Goal: Task Accomplishment & Management: Manage account settings

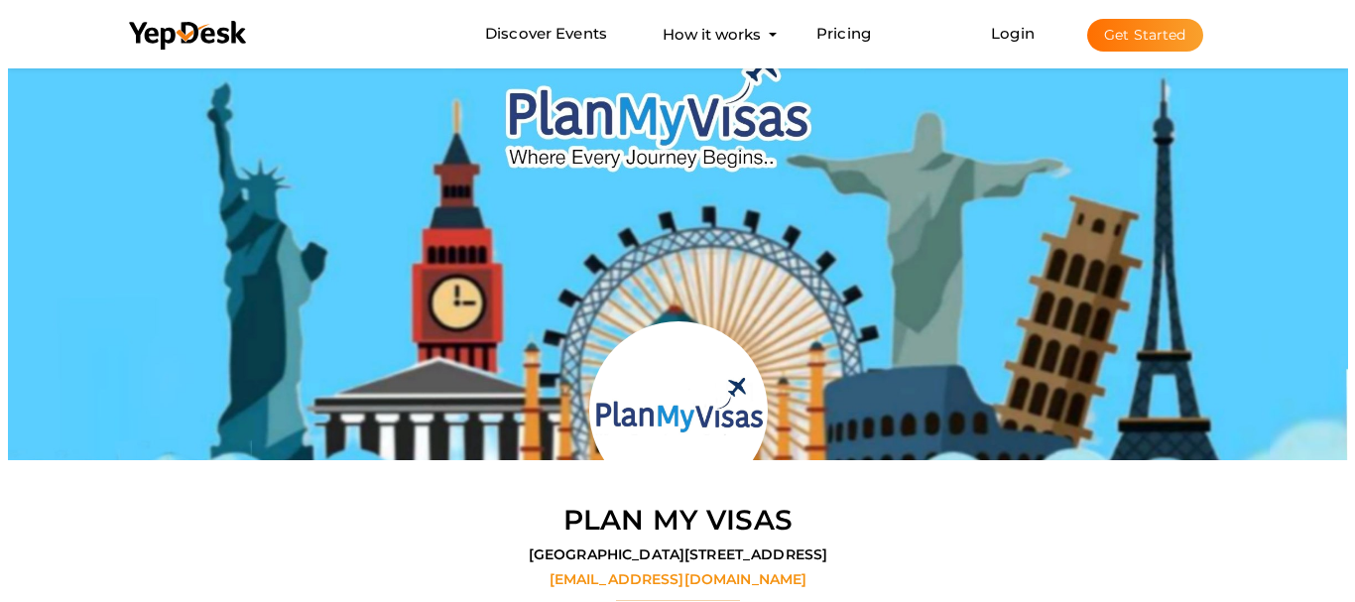
scroll to position [63, 0]
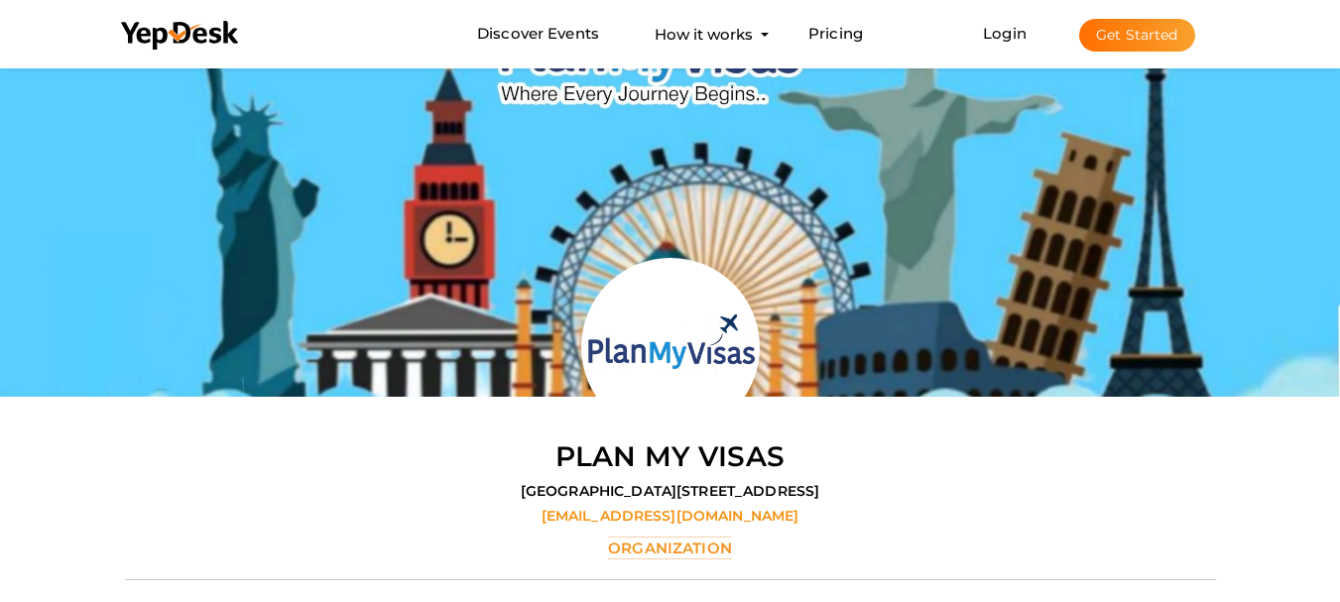
click at [1019, 22] on li "Login Get Started Branded mobile event apps YepDesk Meet Powerful Registration …" at bounding box center [1088, 33] width 291 height 65
click at [1018, 31] on link "Login" at bounding box center [1005, 33] width 44 height 19
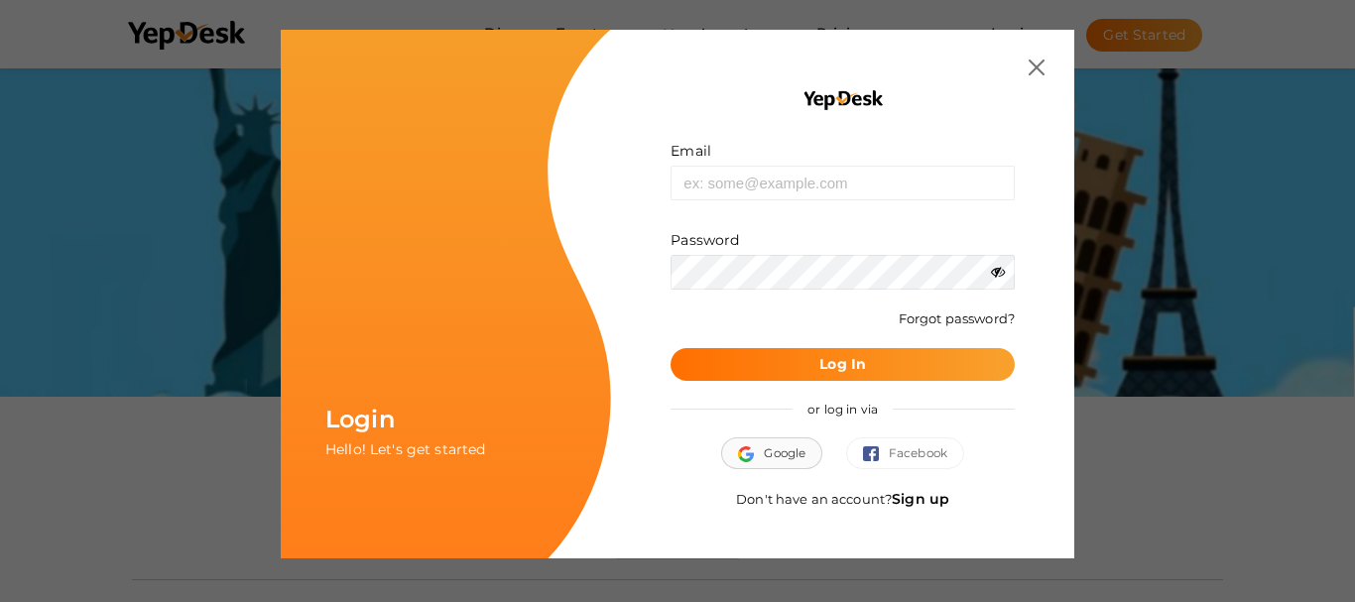
click at [772, 452] on button "Google" at bounding box center [771, 453] width 101 height 32
click at [927, 495] on link "Sign up" at bounding box center [921, 499] width 58 height 18
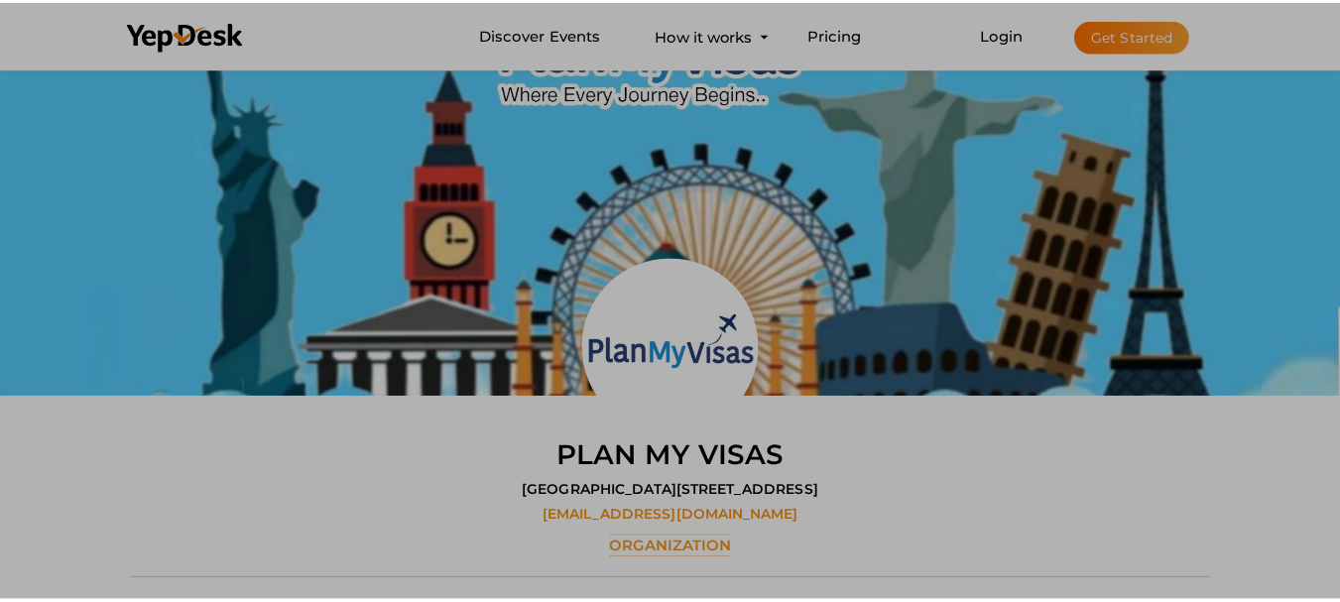
scroll to position [0, 0]
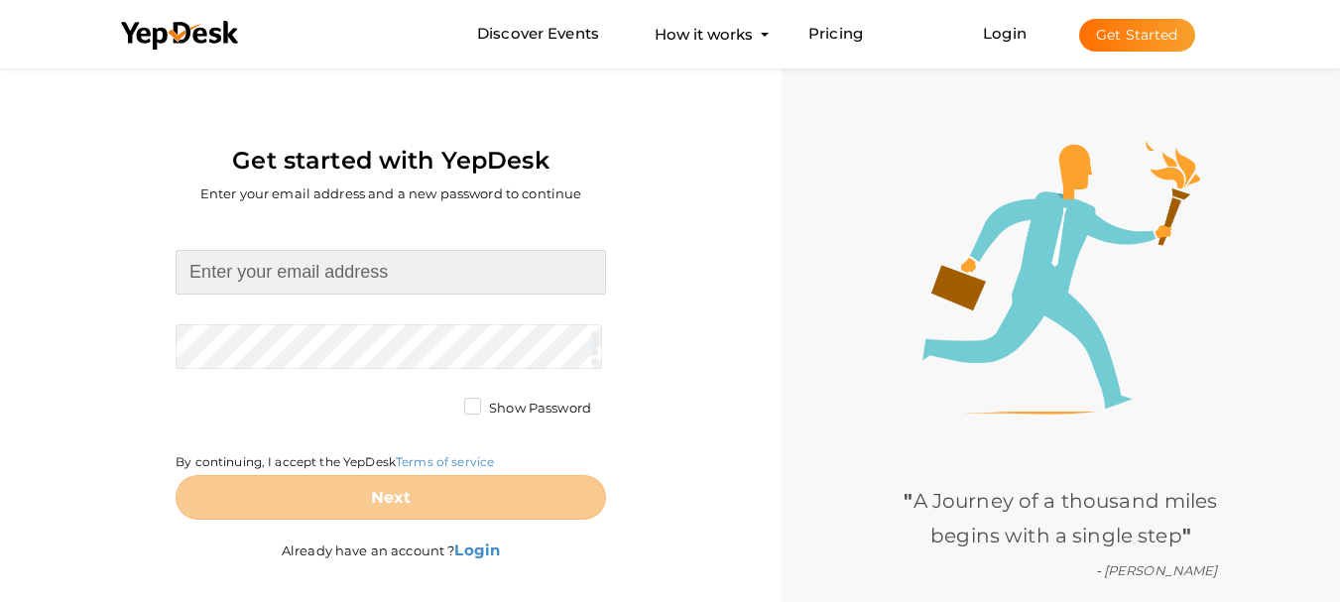
click at [319, 260] on input at bounding box center [391, 272] width 431 height 45
paste input "Shripritamdhamtrust9@gmail.com"
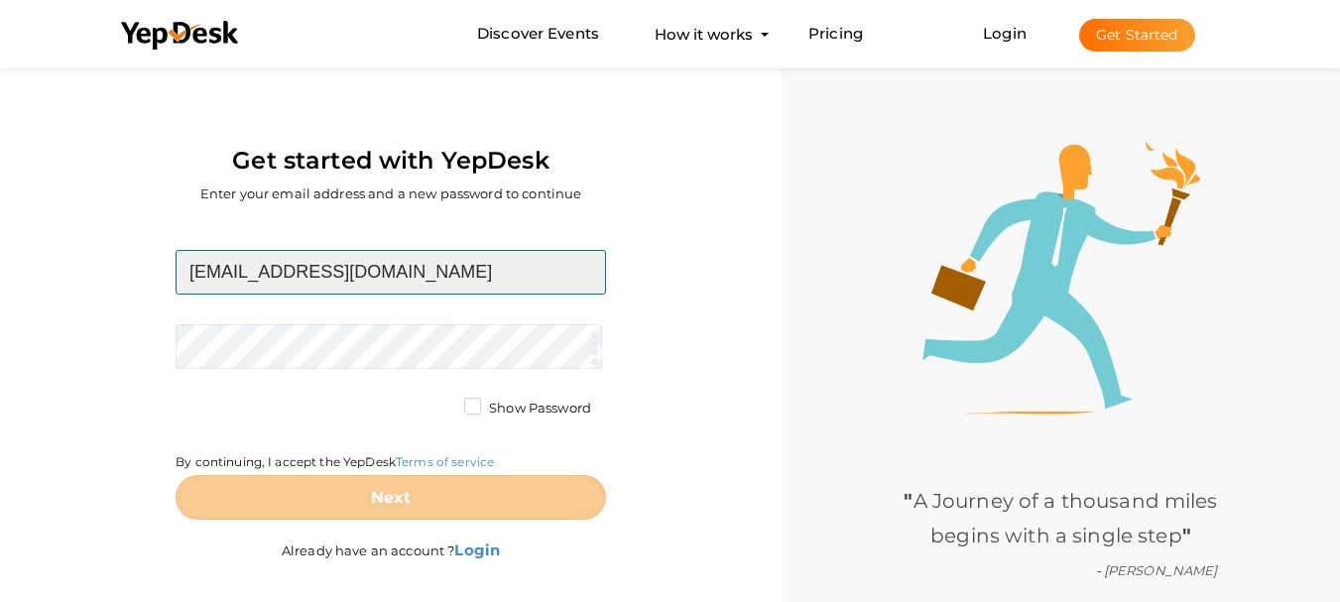
type input "Shripritamdhamtrust9@gmail.com"
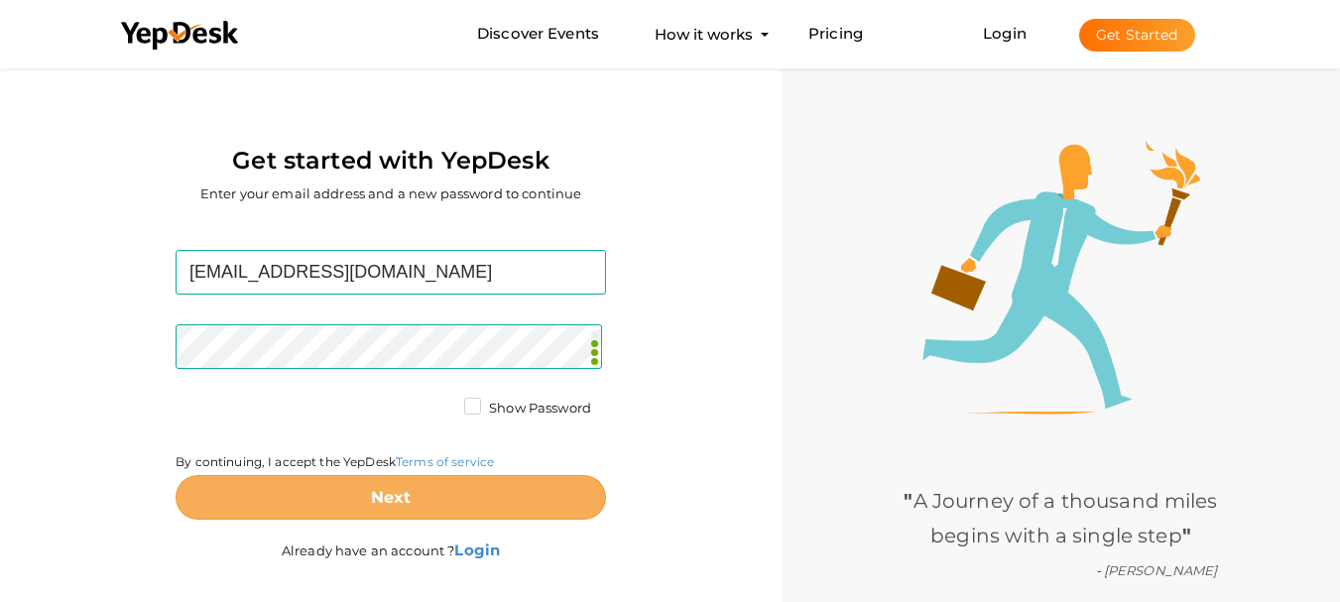
click at [440, 495] on button "Next" at bounding box center [391, 497] width 431 height 45
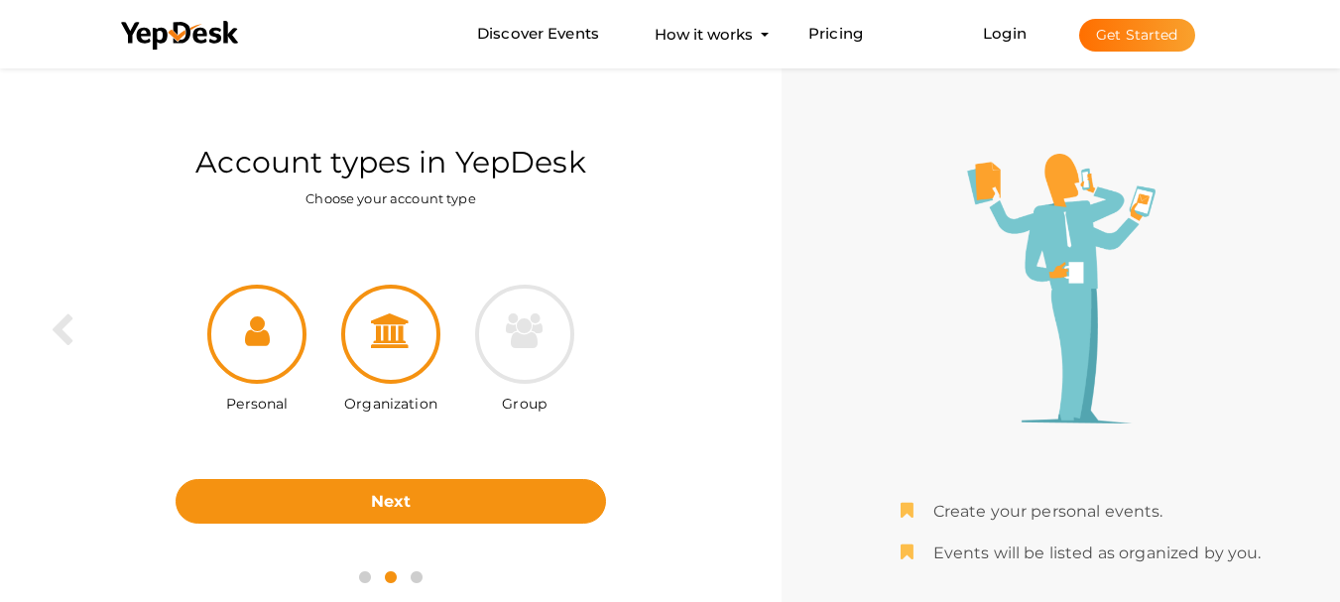
click at [375, 313] on icon at bounding box center [391, 330] width 40 height 35
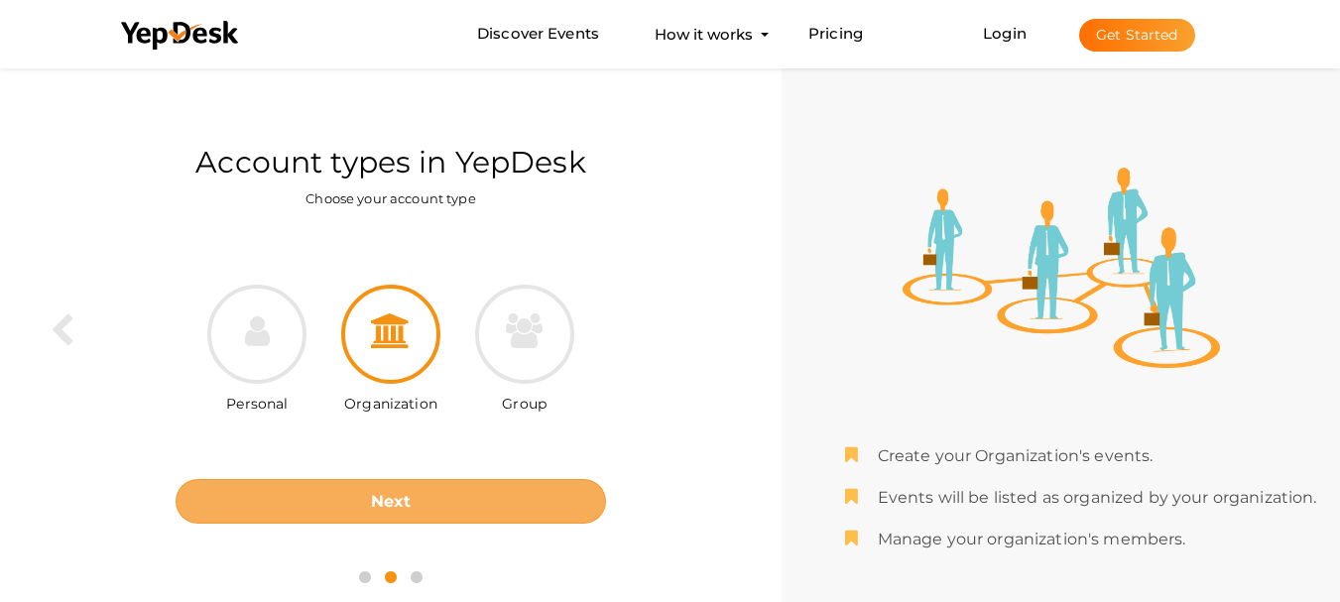
click at [411, 502] on button "Next" at bounding box center [391, 501] width 431 height 45
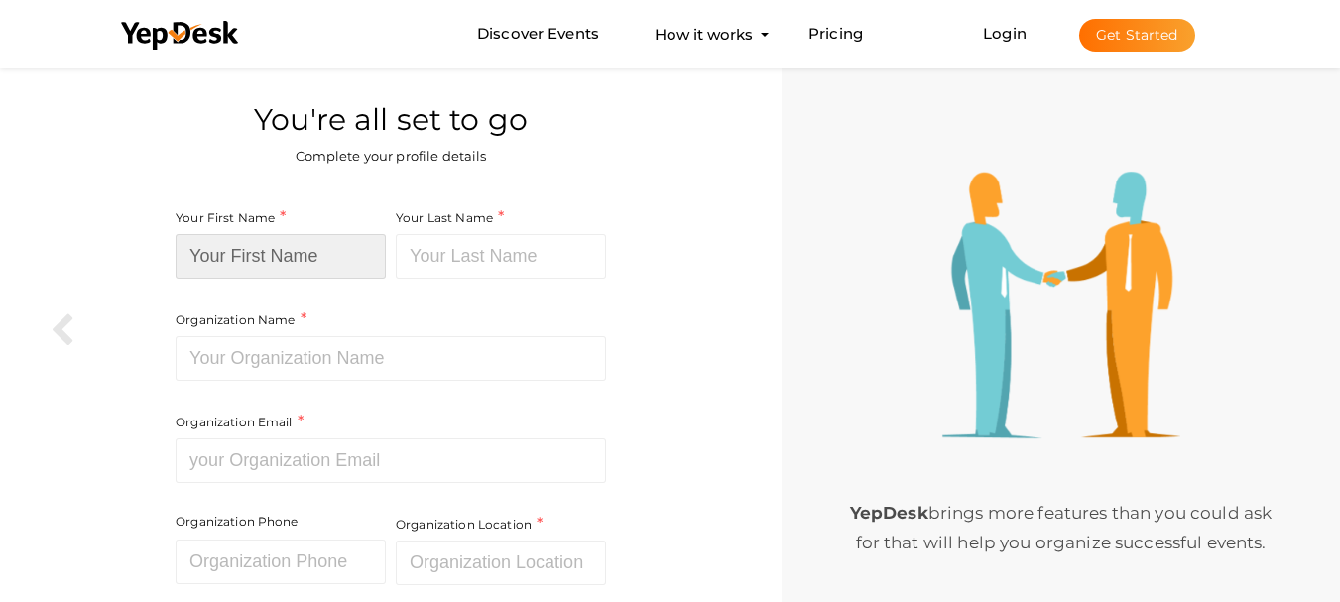
click at [259, 250] on input at bounding box center [281, 256] width 210 height 45
paste input "Shri [PERSON_NAME] Trust"
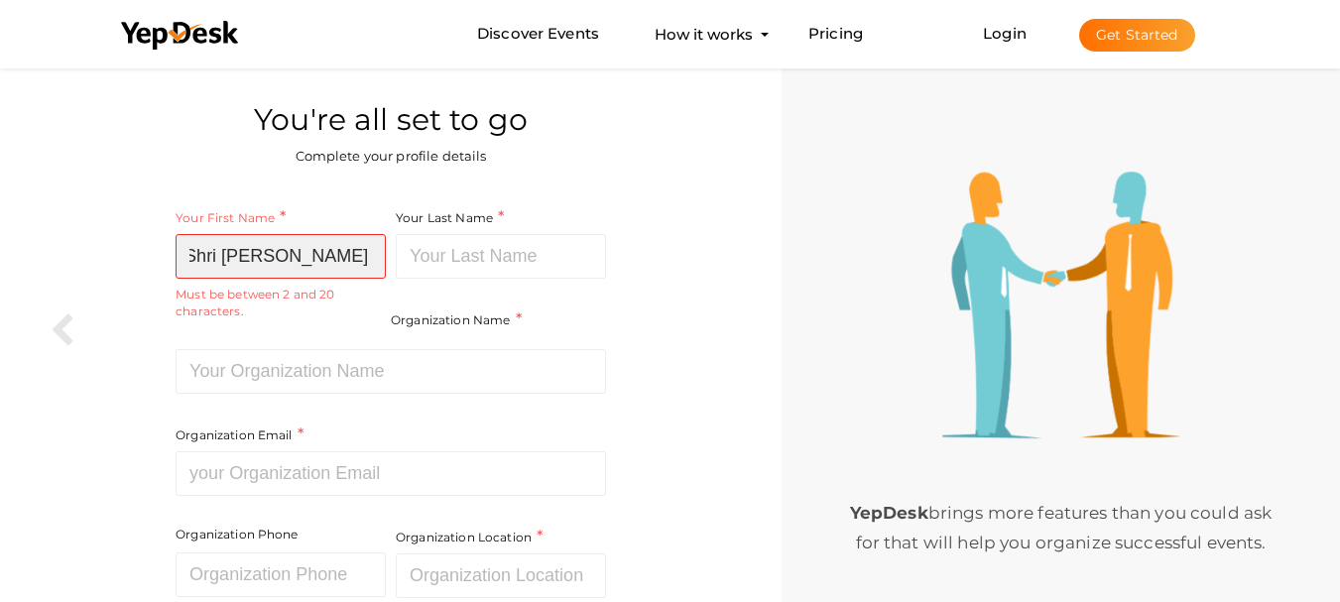
click at [289, 261] on input "Shri [PERSON_NAME] Trust" at bounding box center [281, 256] width 210 height 45
click at [356, 241] on input "Shri [PERSON_NAME] Trust" at bounding box center [281, 256] width 210 height 45
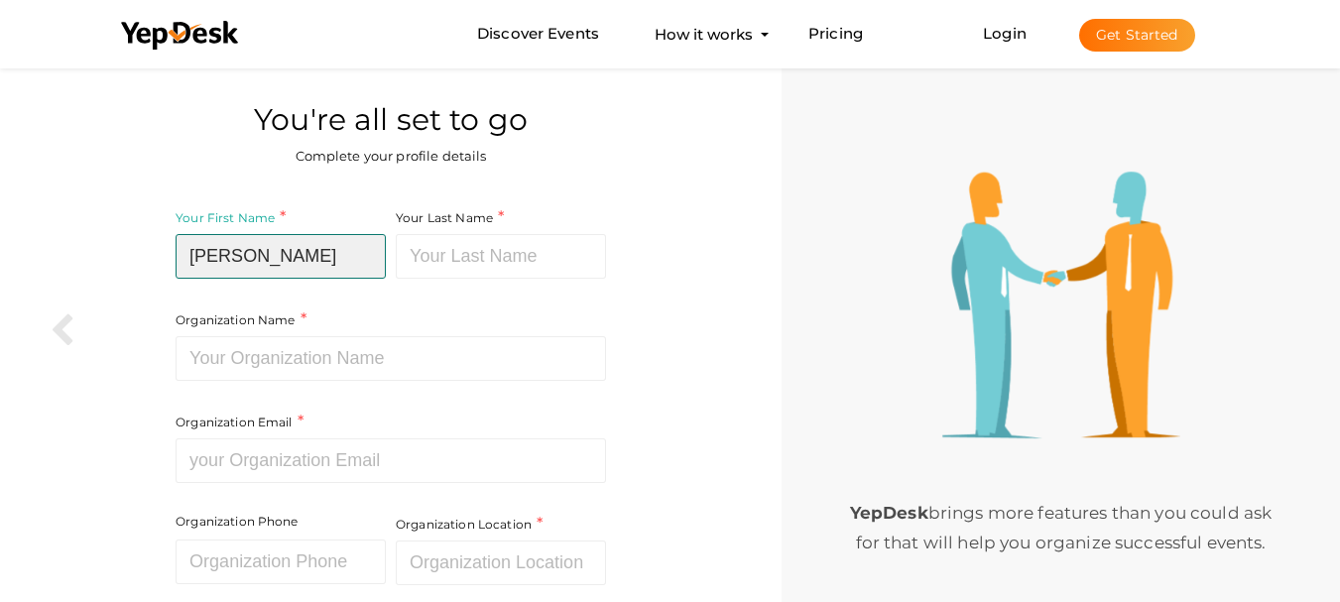
type input "[PERSON_NAME]"
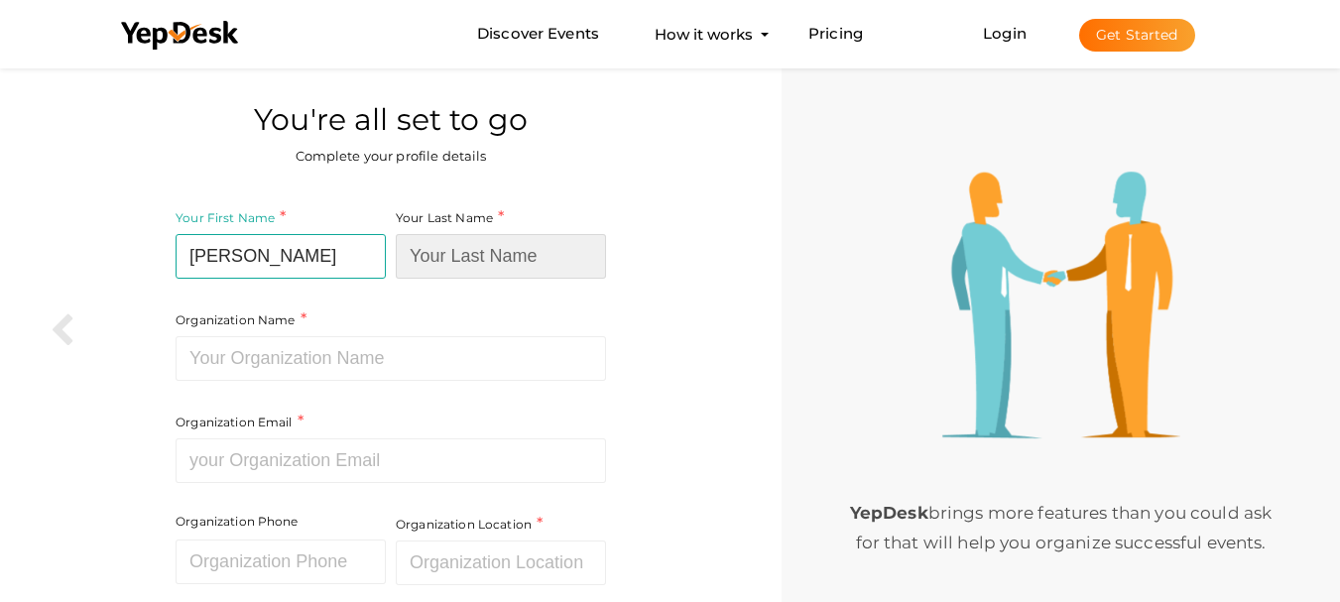
paste input "Dham Trust"
type input "Dham Trust"
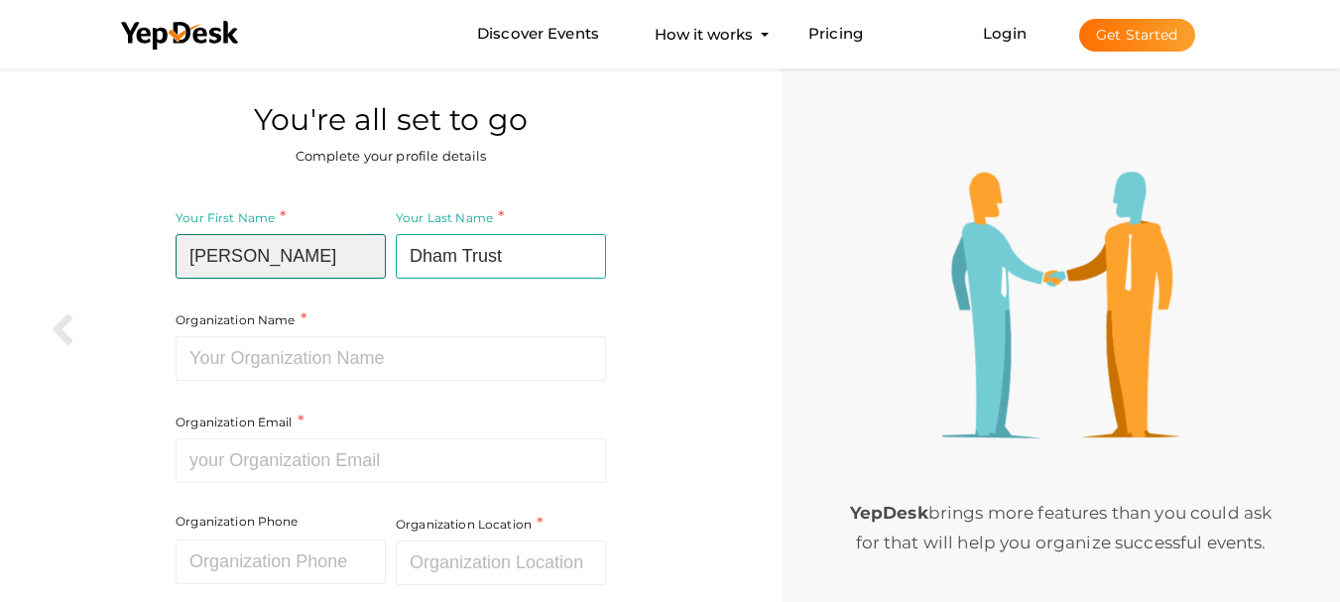
click at [356, 241] on input "[PERSON_NAME]" at bounding box center [281, 256] width 210 height 45
paste input "Shri [PERSON_NAME] Trust"
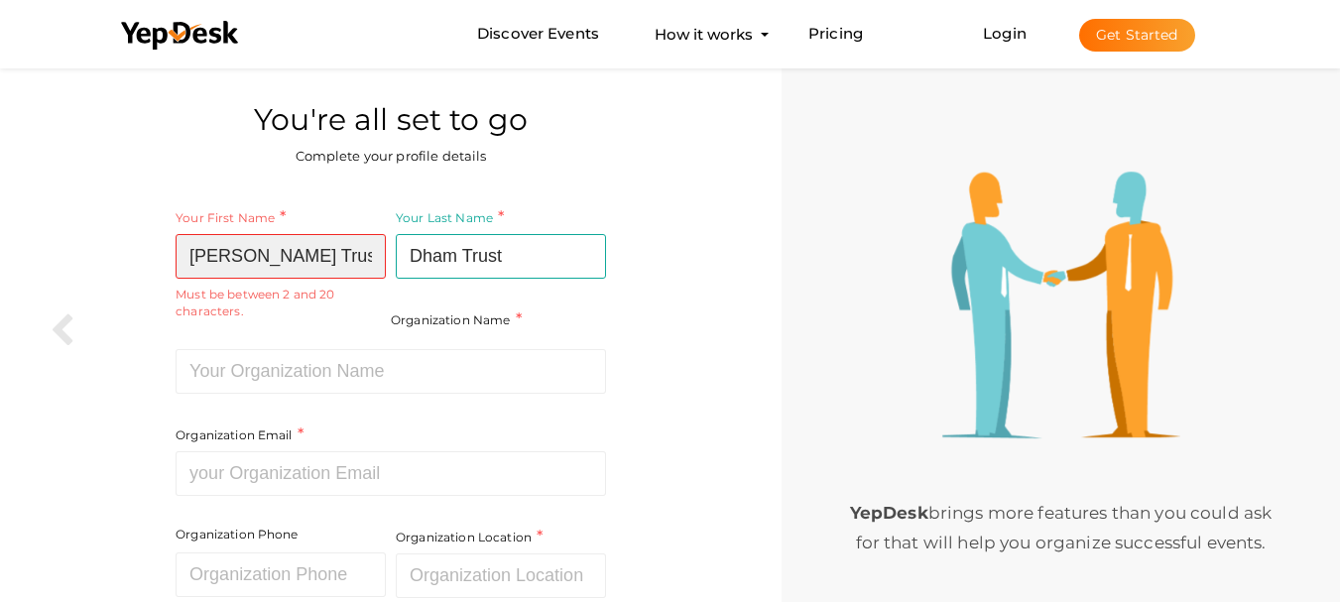
scroll to position [0, 93]
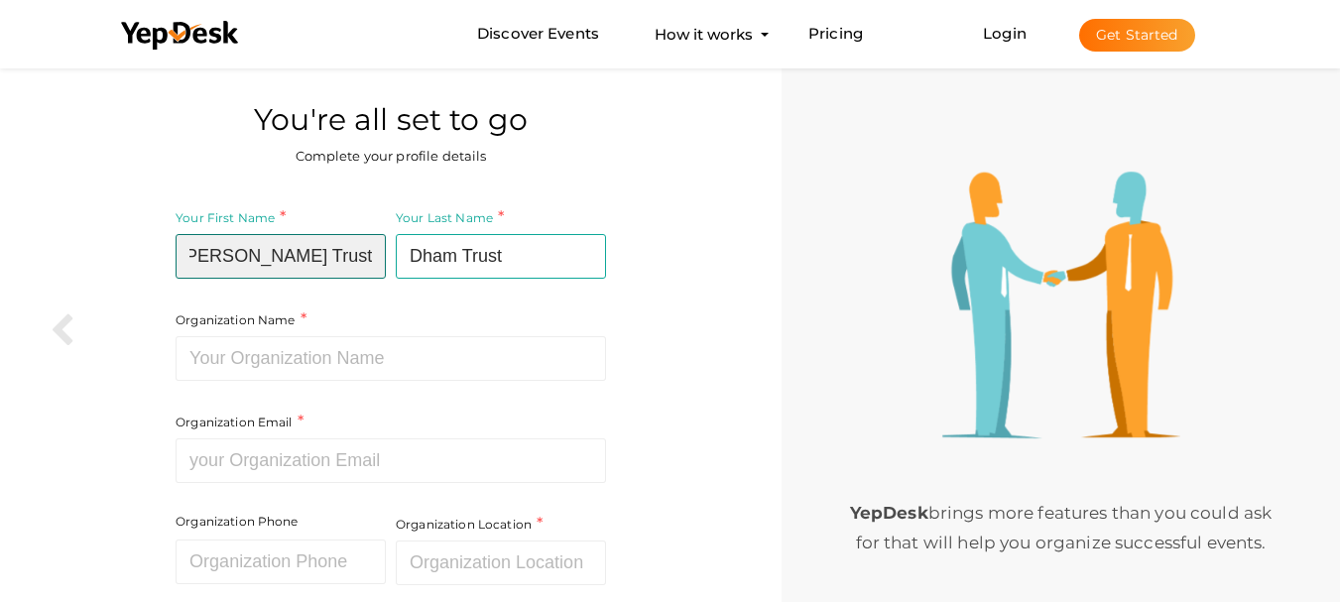
type input "[PERSON_NAME]"
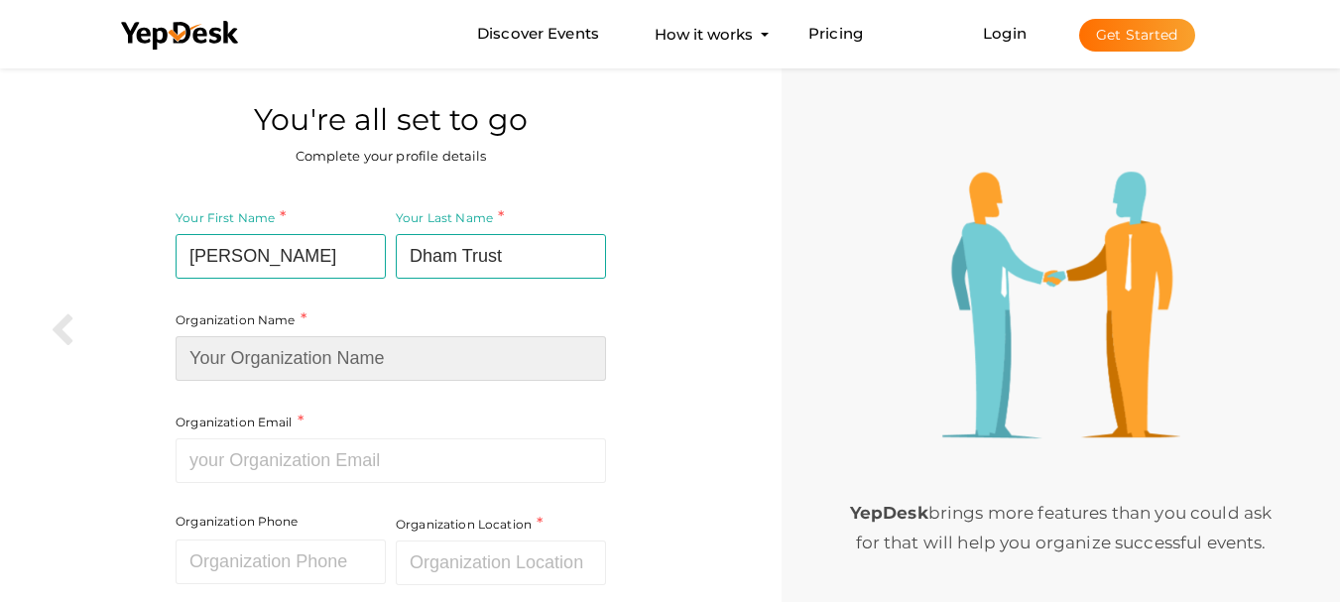
paste input "Shri [PERSON_NAME] Trust"
type input "Shri [PERSON_NAME] Trust"
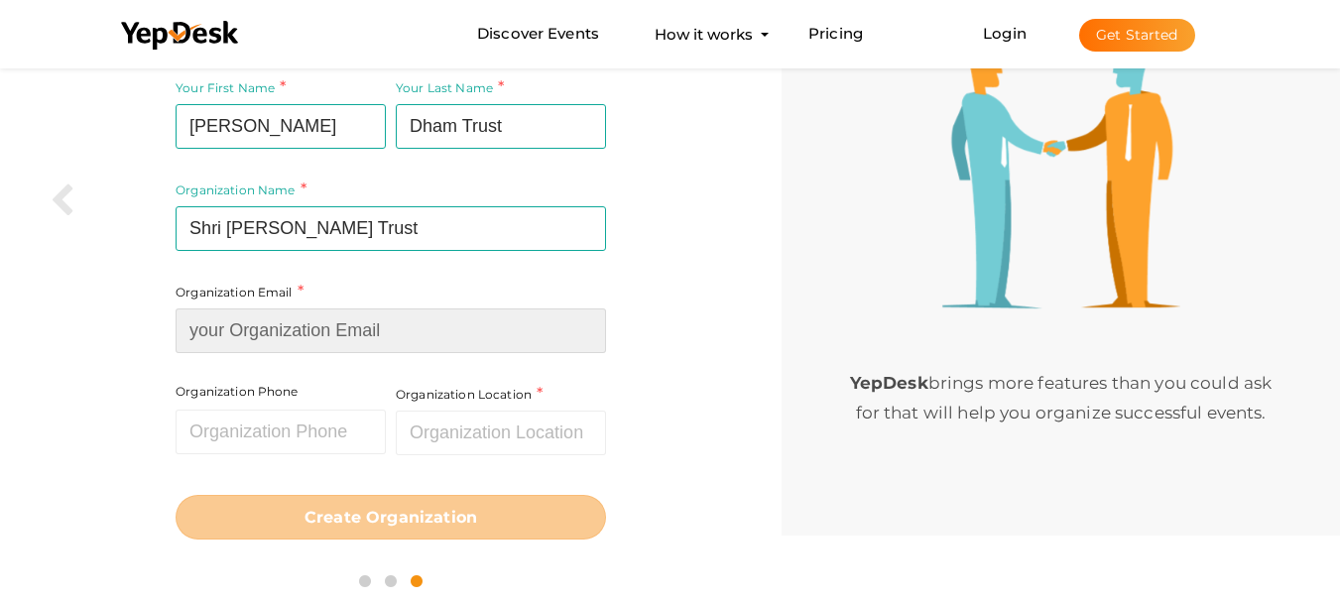
scroll to position [139, 0]
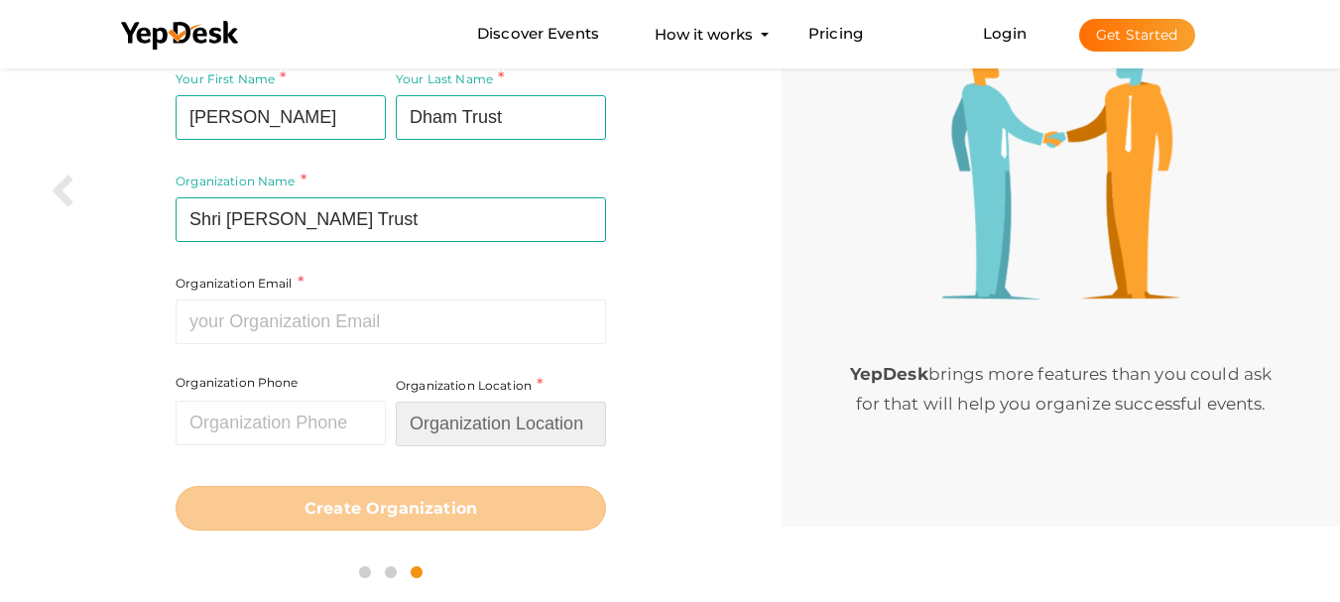
click at [469, 422] on input "text" at bounding box center [501, 424] width 210 height 45
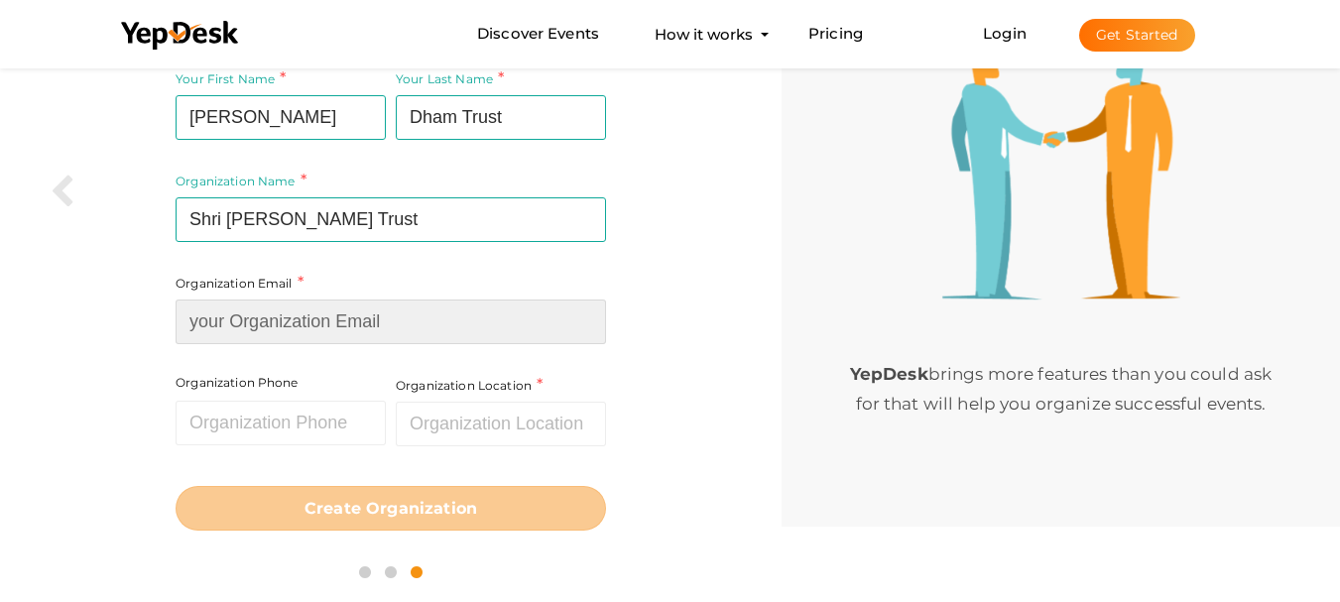
click at [290, 337] on input at bounding box center [391, 322] width 431 height 45
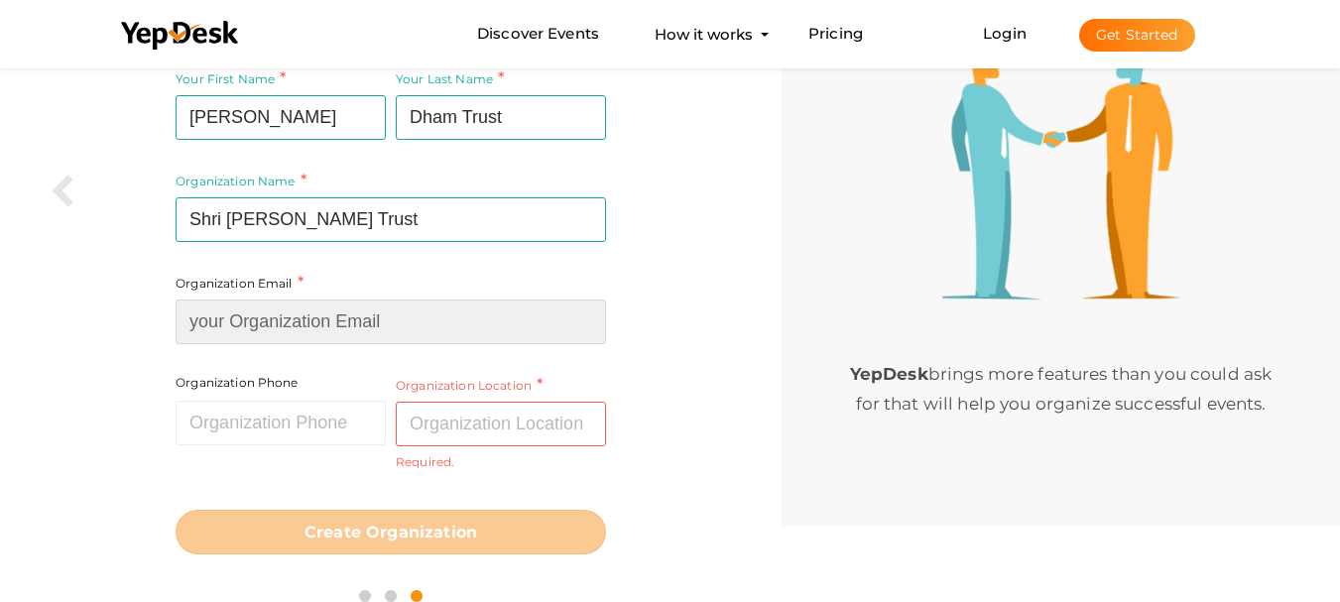
paste input "[EMAIL_ADDRESS][DOMAIN_NAME]"
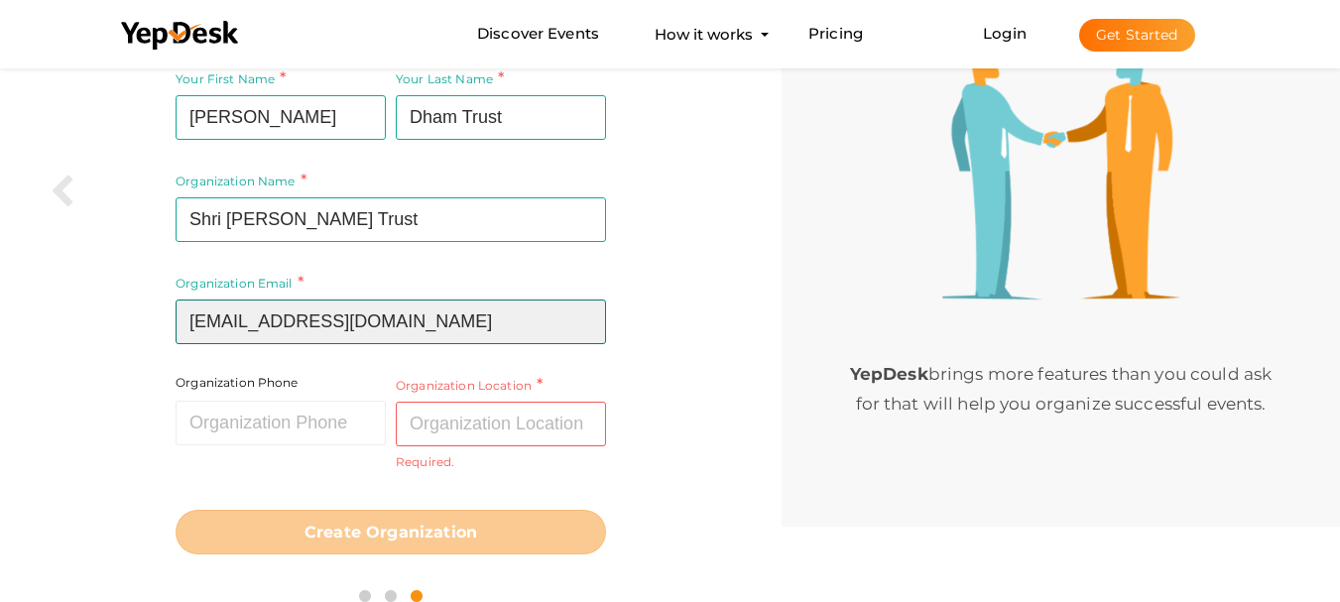
type input "[EMAIL_ADDRESS][DOMAIN_NAME]"
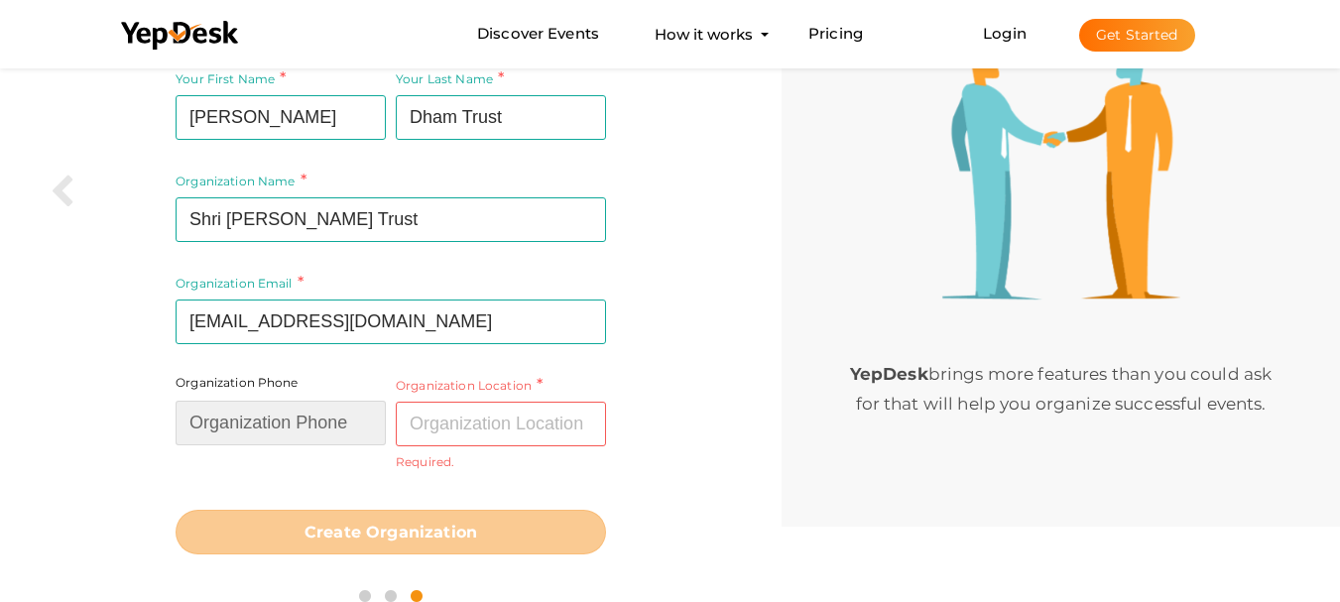
click at [279, 440] on input "text" at bounding box center [281, 423] width 210 height 45
click at [244, 429] on input "text" at bounding box center [281, 423] width 210 height 45
paste input "+91-9654786003"
click at [138, 447] on div "Your First Name Shri Pritam Required. Must contain letters only. Must be betwee…" at bounding box center [391, 311] width 752 height 511
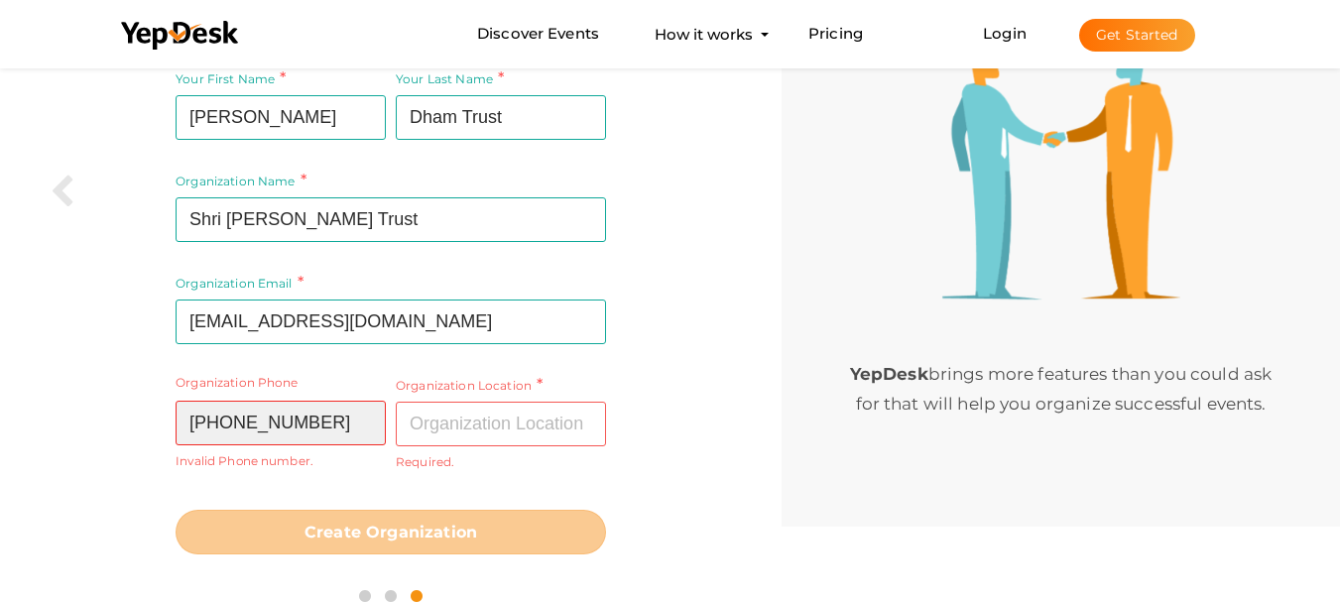
click at [231, 426] on input "+91-9654786003" at bounding box center [281, 423] width 210 height 45
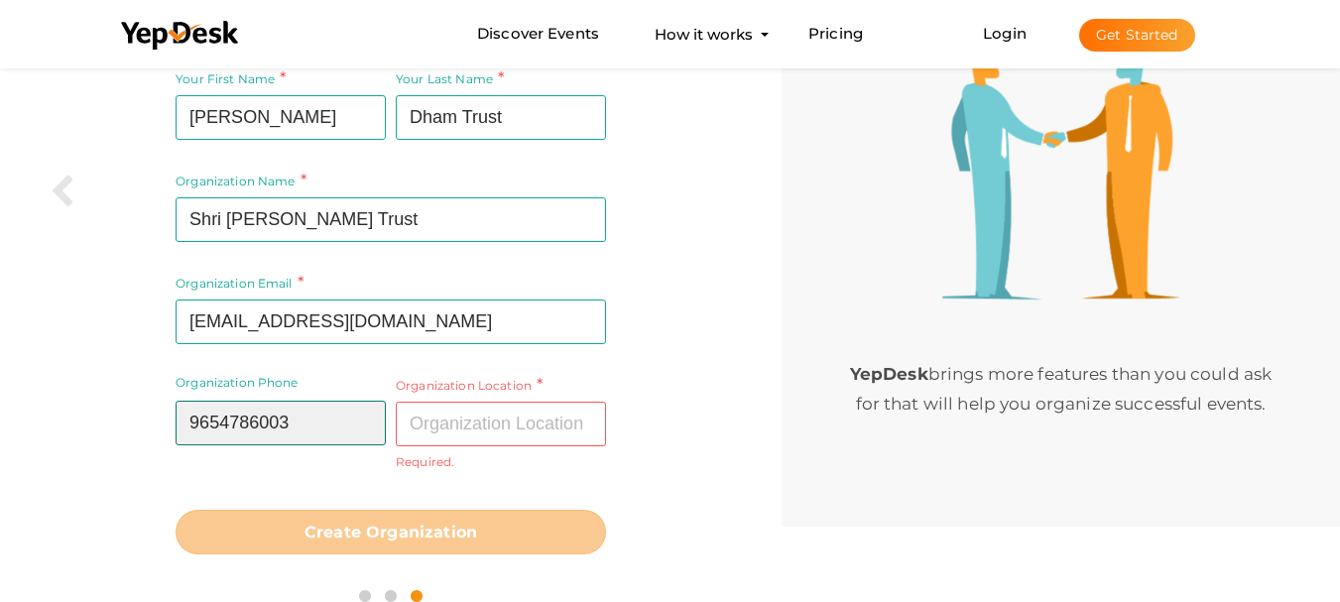
type input "9654786003"
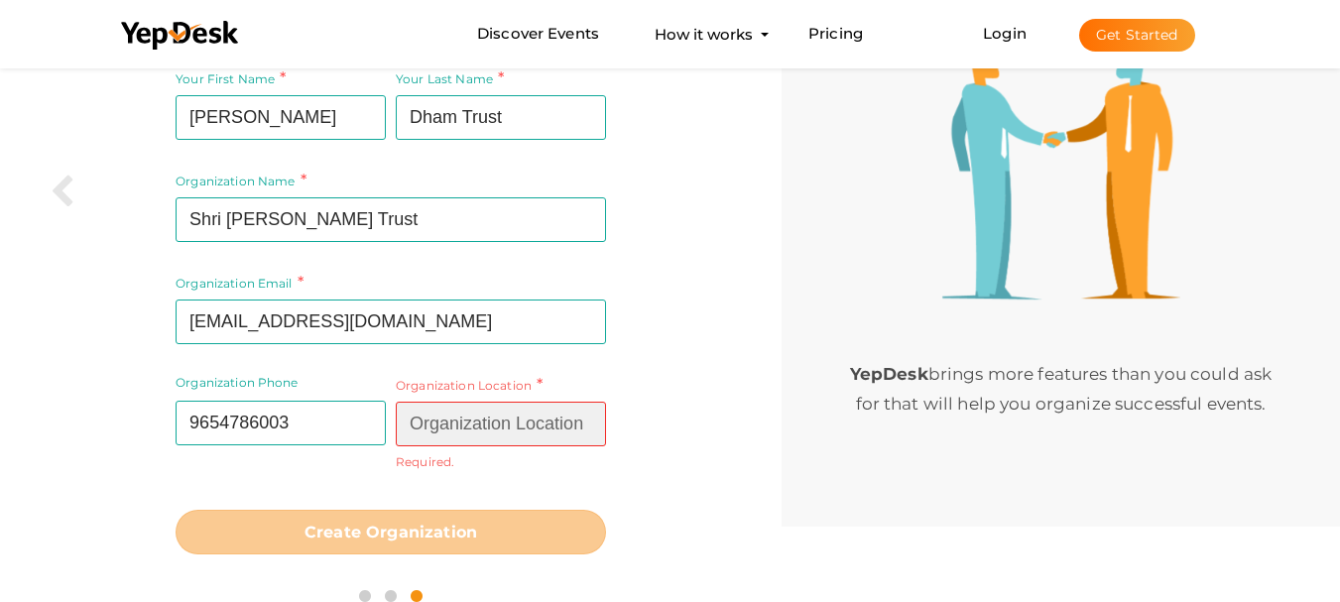
click at [451, 435] on input "text" at bounding box center [501, 424] width 210 height 45
paste input "11/17, गली नं. 5, रशीद मार्केट, कृष्णा नगर, दिल्ली-110051"
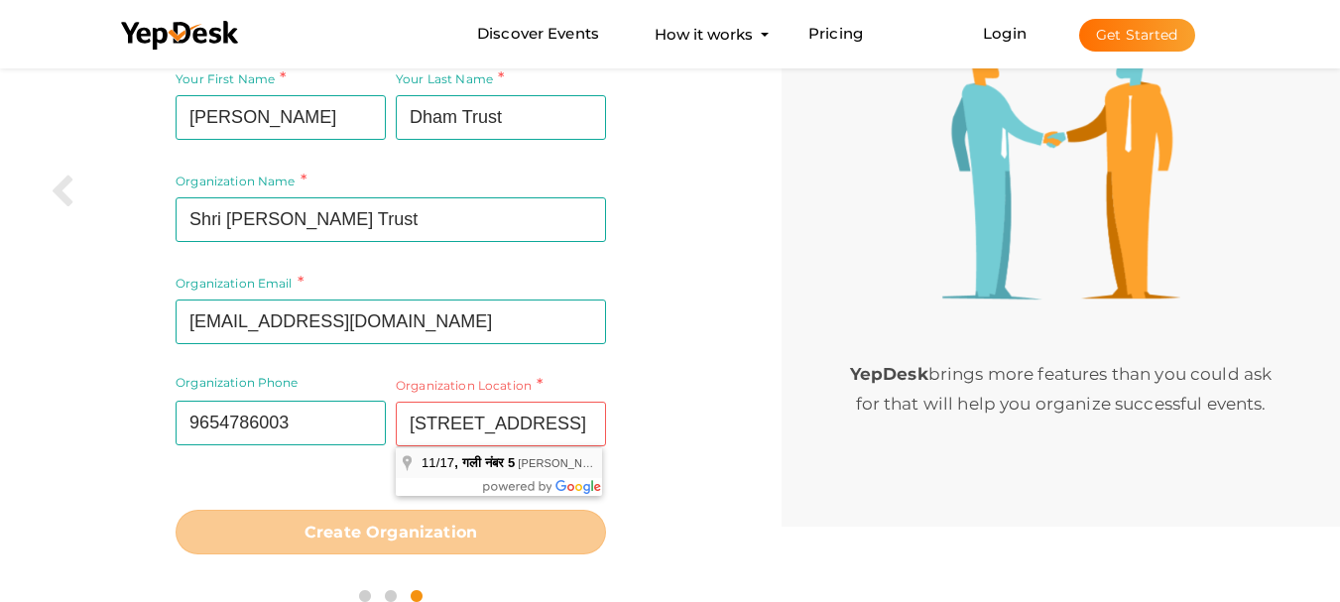
type input "[STREET_ADDRESS][PERSON_NAME]"
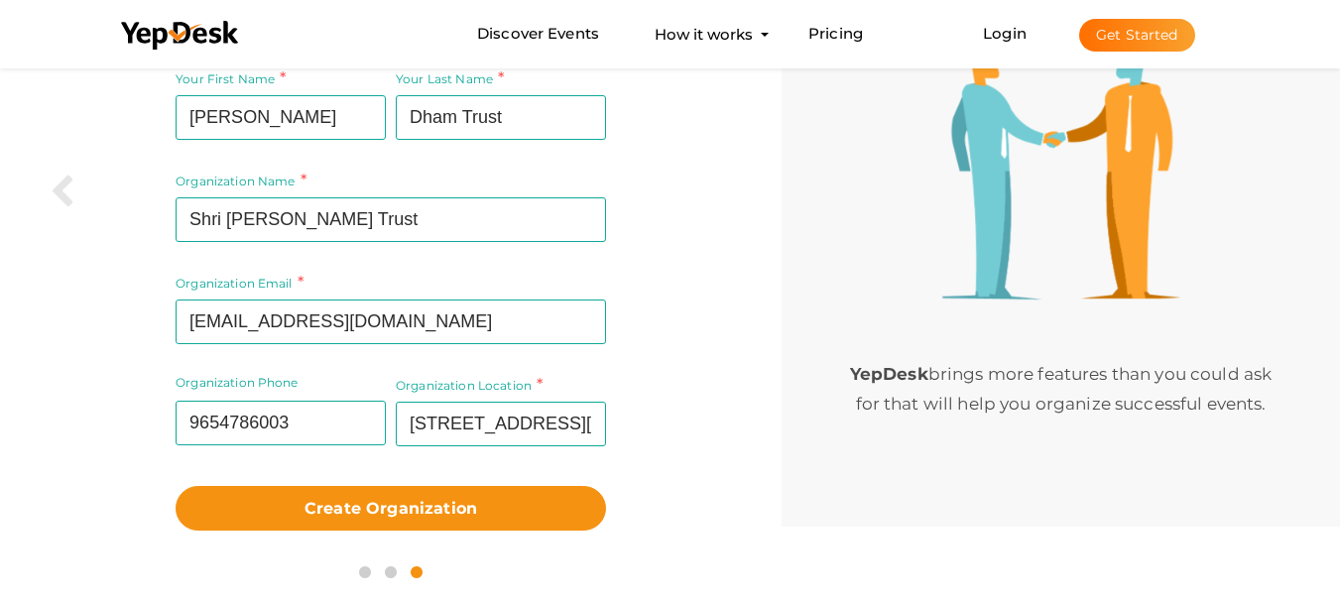
click at [720, 405] on div "Your First Name Shri Pritam Required. Must contain letters only. Must be betwee…" at bounding box center [391, 299] width 752 height 487
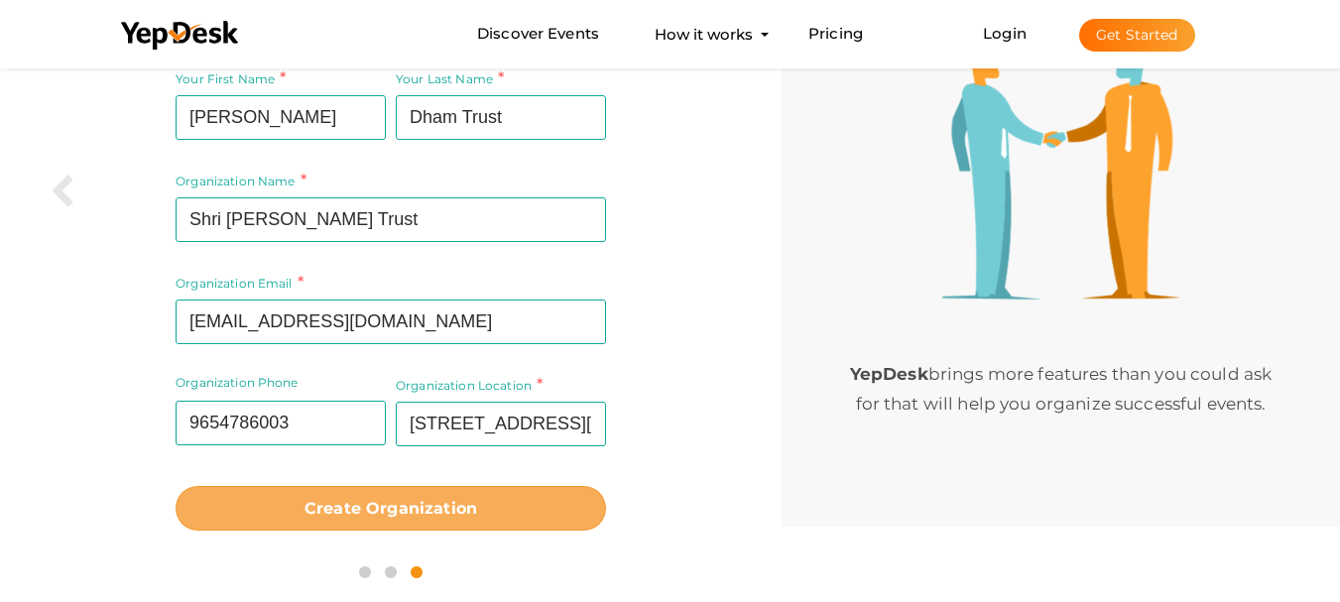
click at [376, 506] on b "Create Organization" at bounding box center [391, 508] width 173 height 19
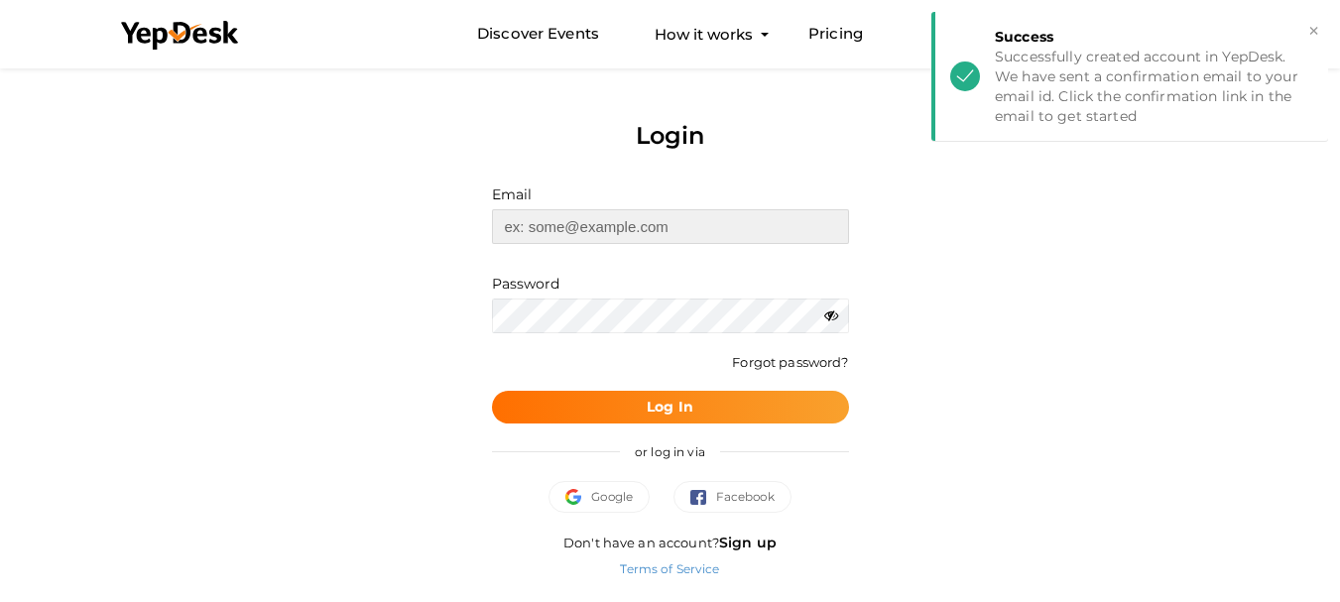
type input "Shripritamdhamtrust9@gmail.com"
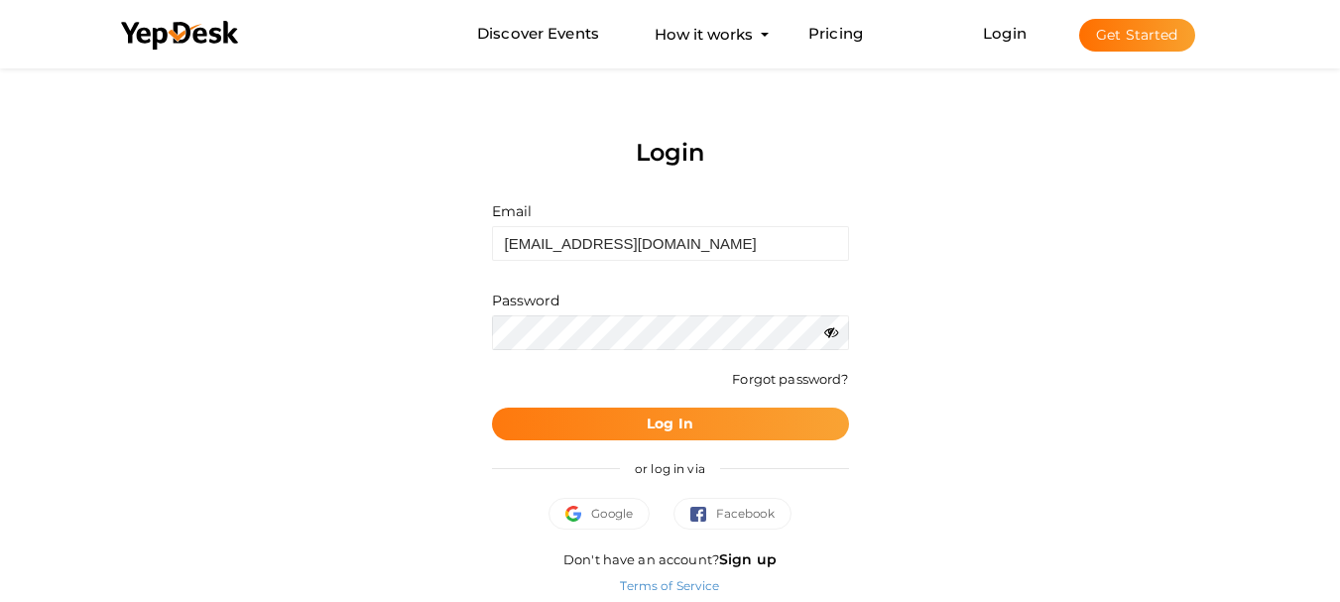
click at [664, 433] on b "Log In" at bounding box center [670, 424] width 47 height 18
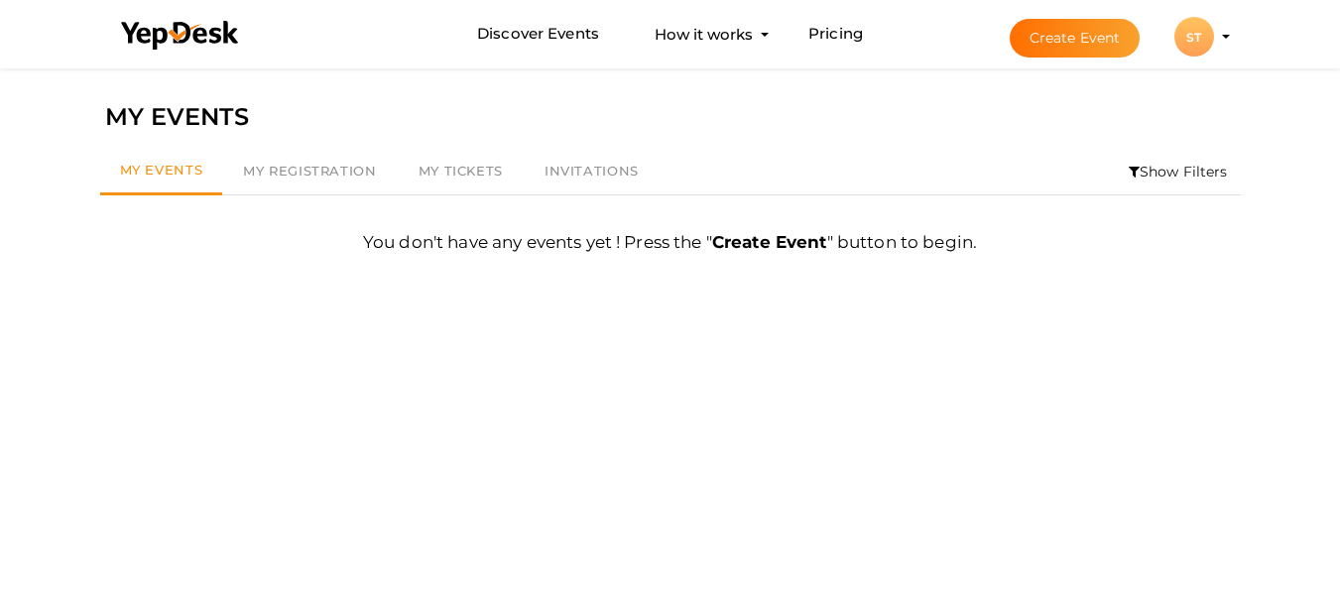
click at [1206, 26] on div "ST" at bounding box center [1195, 37] width 40 height 40
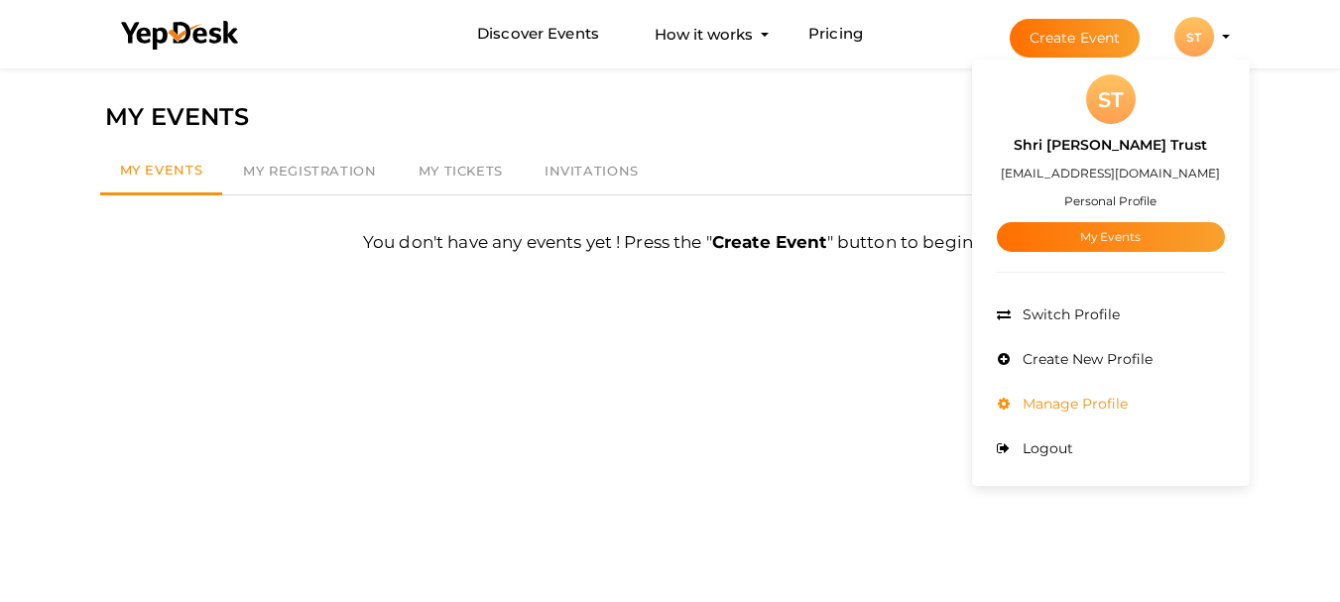
click at [1076, 398] on span "Manage Profile" at bounding box center [1073, 404] width 110 height 18
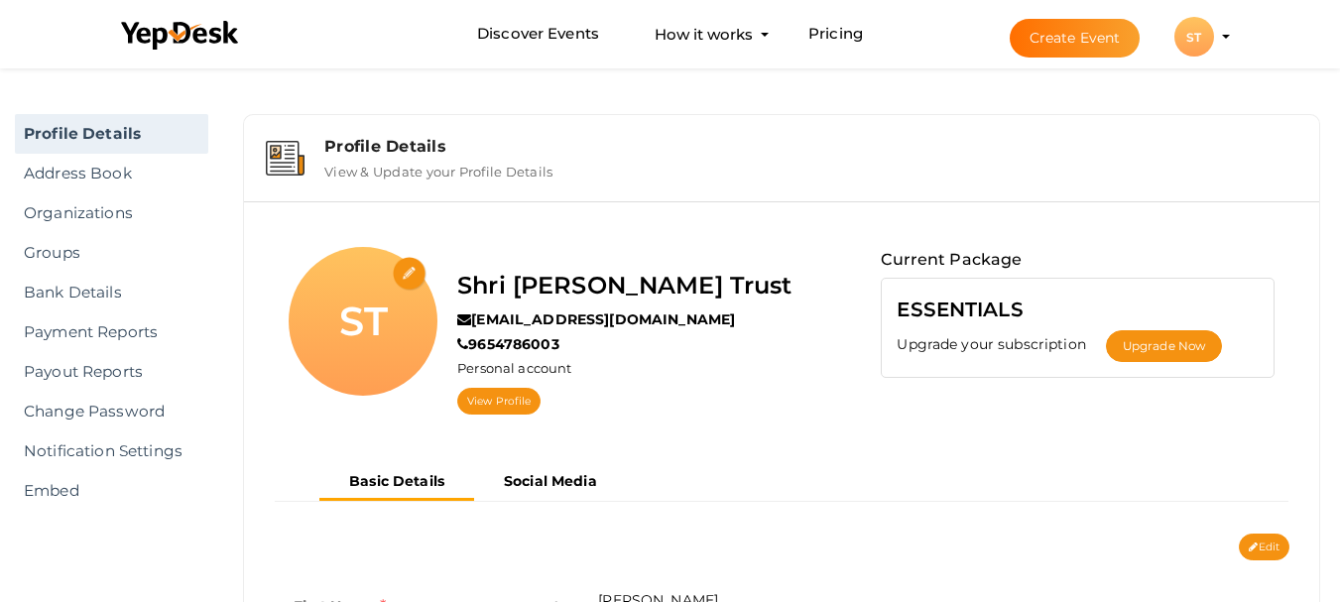
click at [420, 278] on input "file" at bounding box center [410, 274] width 35 height 35
type input "C:\fakepath\shripritamdhamtrust logo.png"
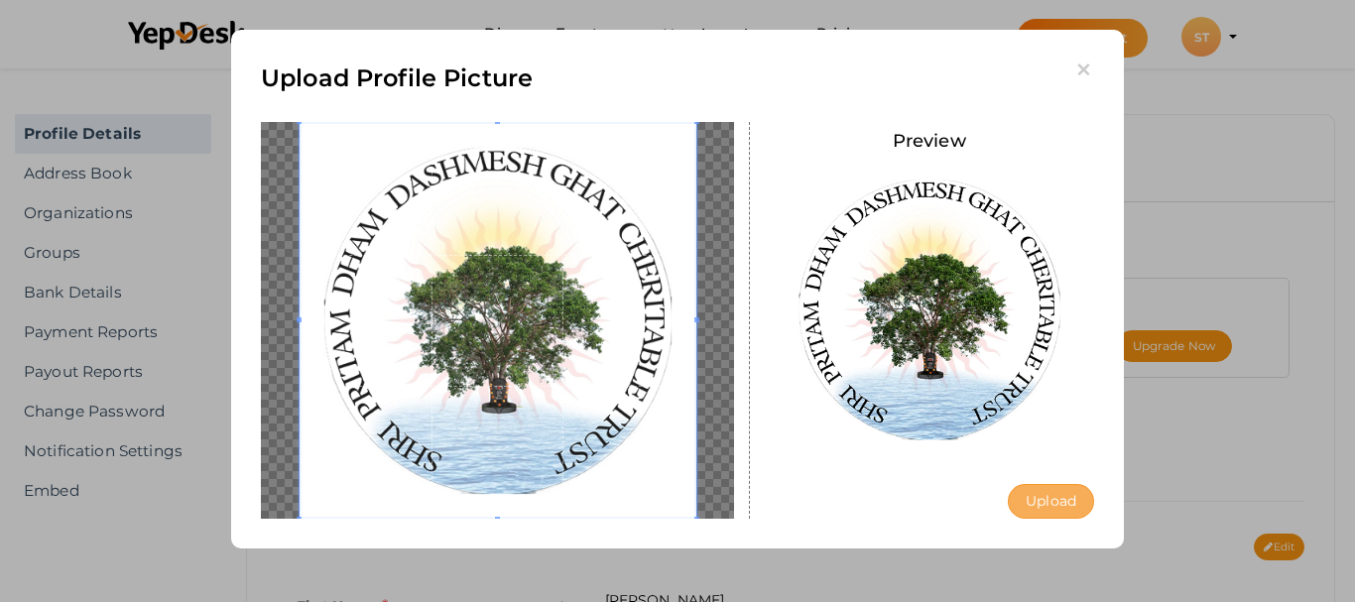
click at [1039, 497] on button "Upload" at bounding box center [1051, 501] width 86 height 35
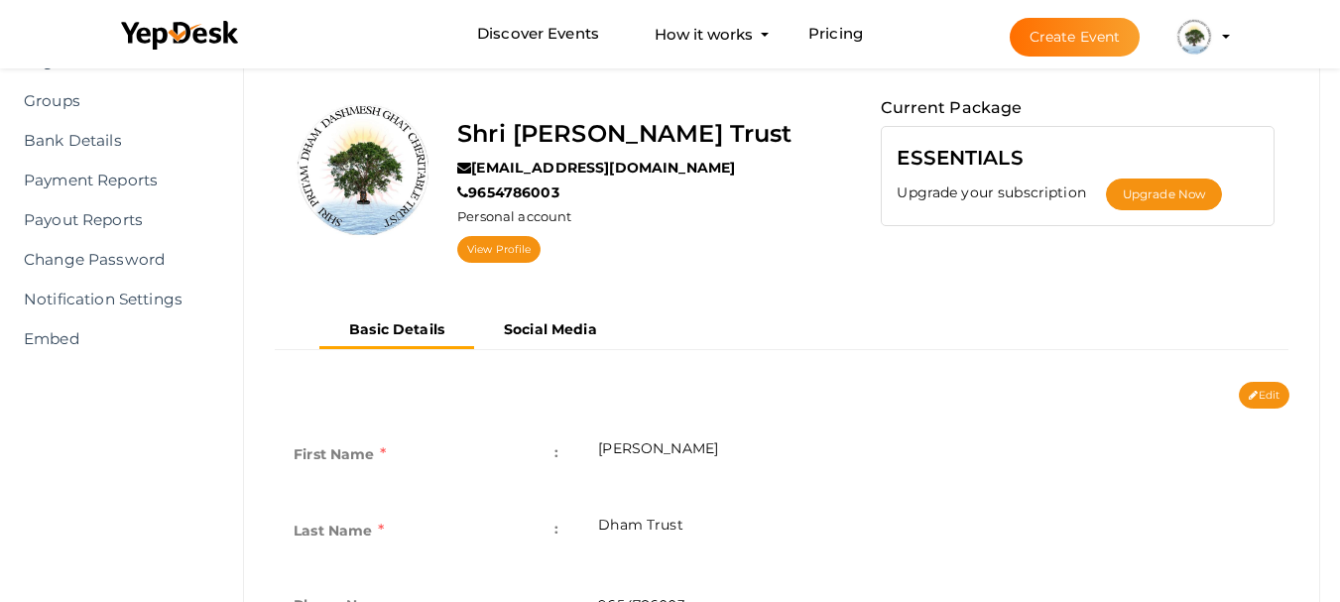
scroll to position [298, 0]
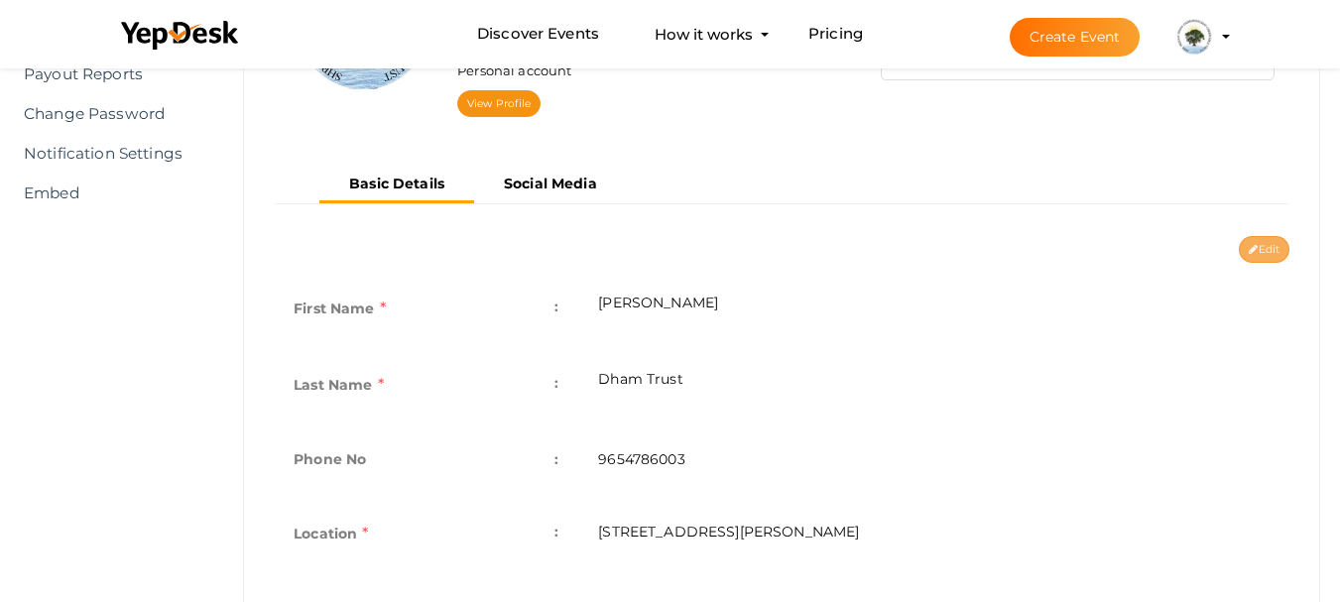
click at [1244, 242] on button "Edit" at bounding box center [1264, 249] width 51 height 27
type input "[PERSON_NAME]"
type input "Dham Trust"
type input "9654786003"
type input "[STREET_ADDRESS][PERSON_NAME]"
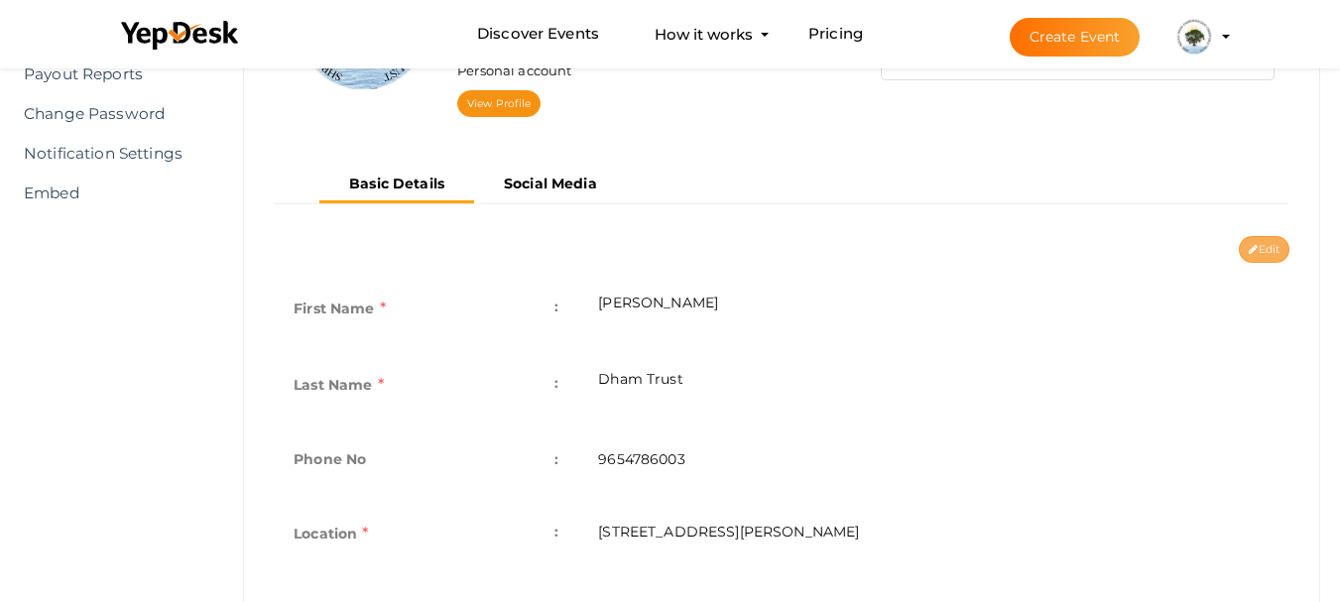
type input "shri-pritam-dham-trust"
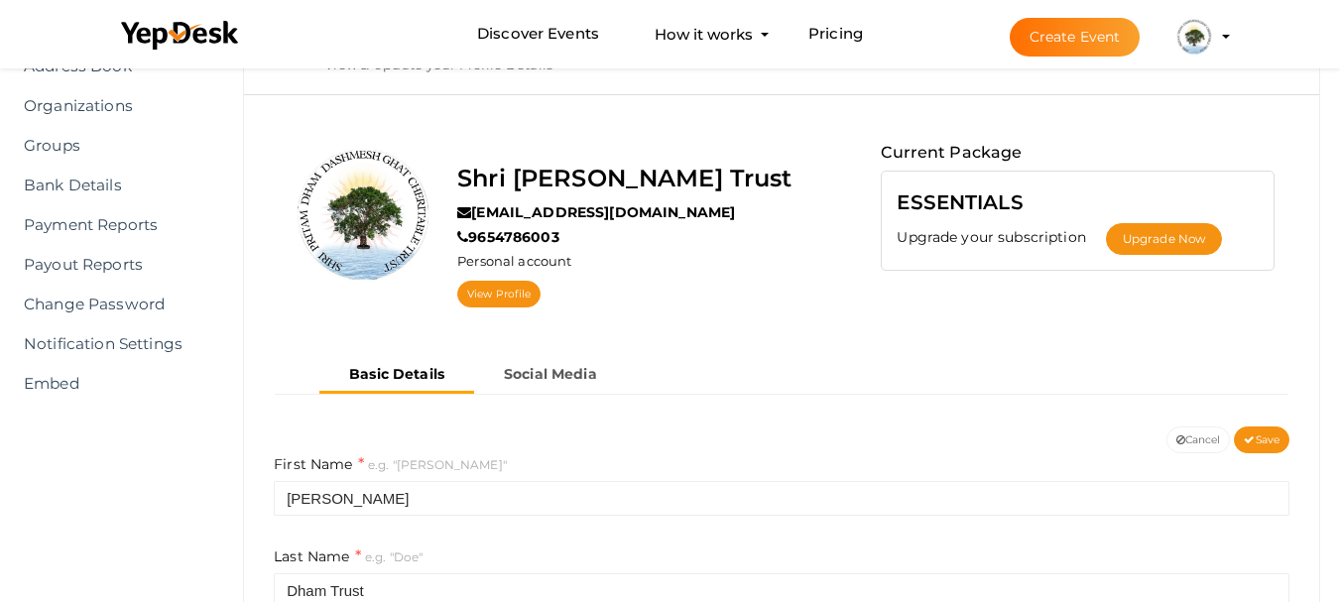
scroll to position [0, 0]
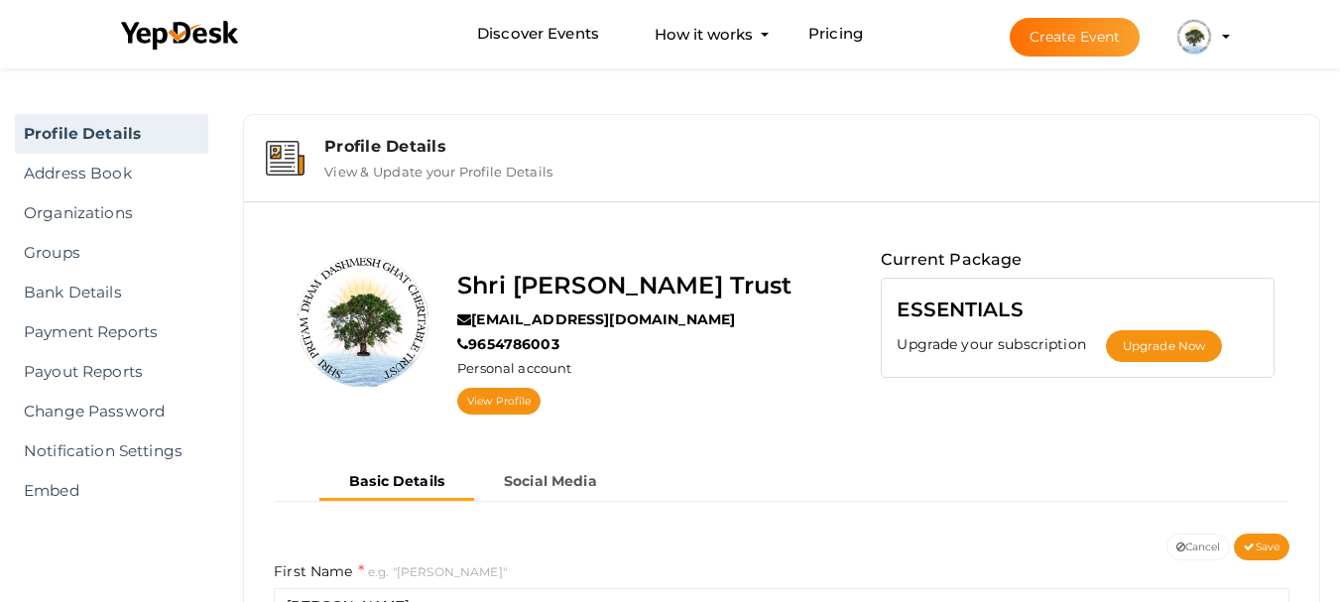
click at [1197, 35] on img at bounding box center [1195, 37] width 40 height 40
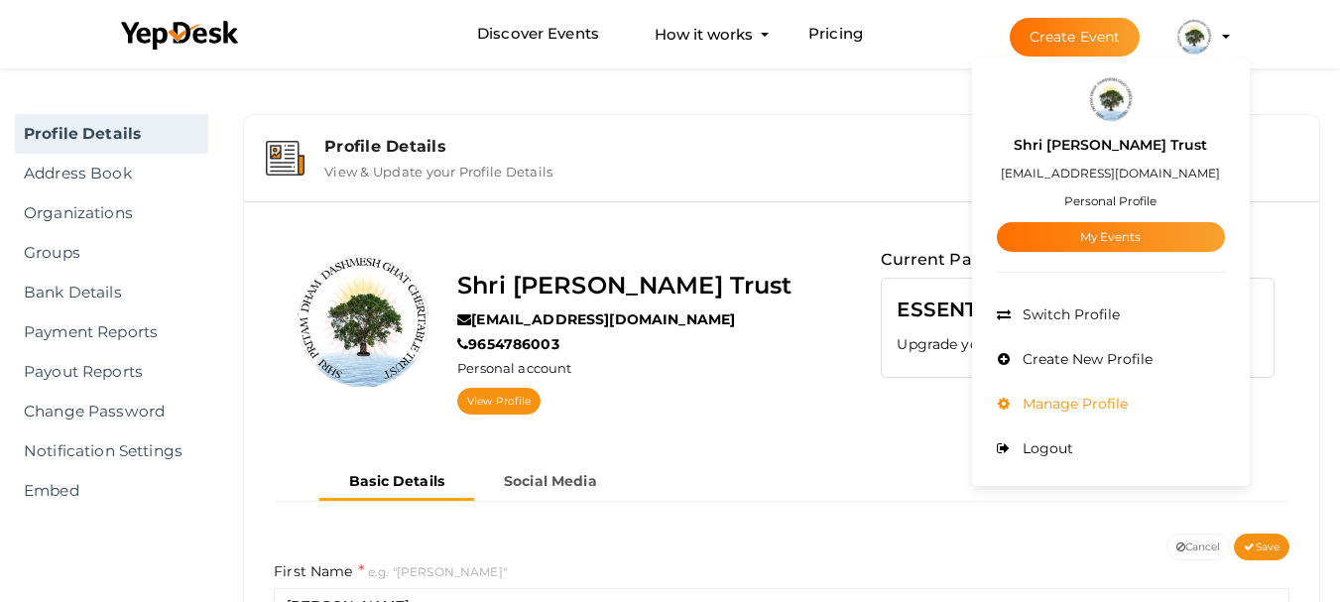
click at [1063, 407] on span "Manage Profile" at bounding box center [1073, 404] width 110 height 18
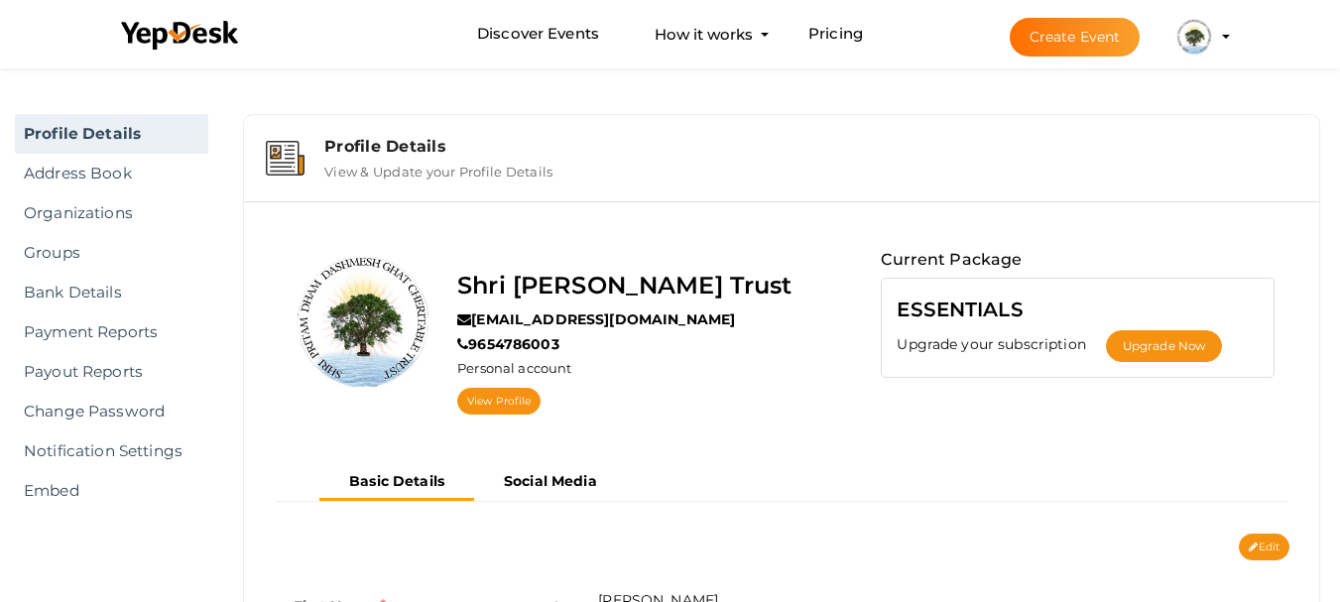
click at [1186, 37] on img at bounding box center [1195, 37] width 40 height 40
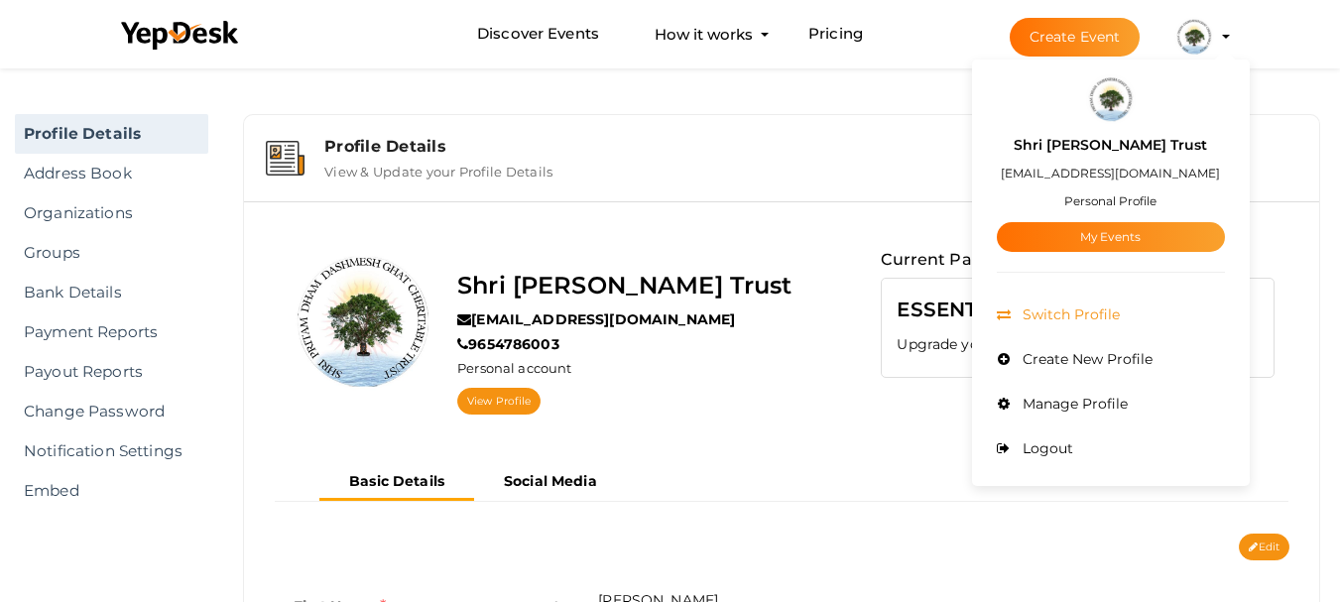
click at [1079, 314] on span "Switch Profile" at bounding box center [1069, 315] width 102 height 18
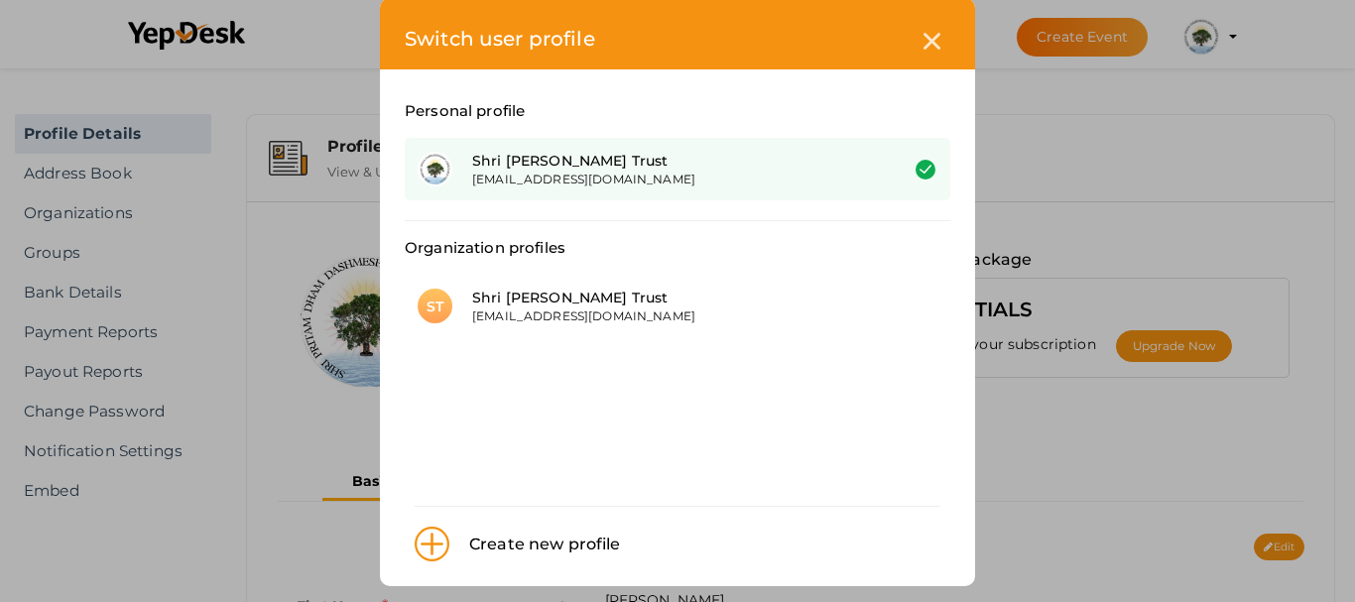
scroll to position [46, 0]
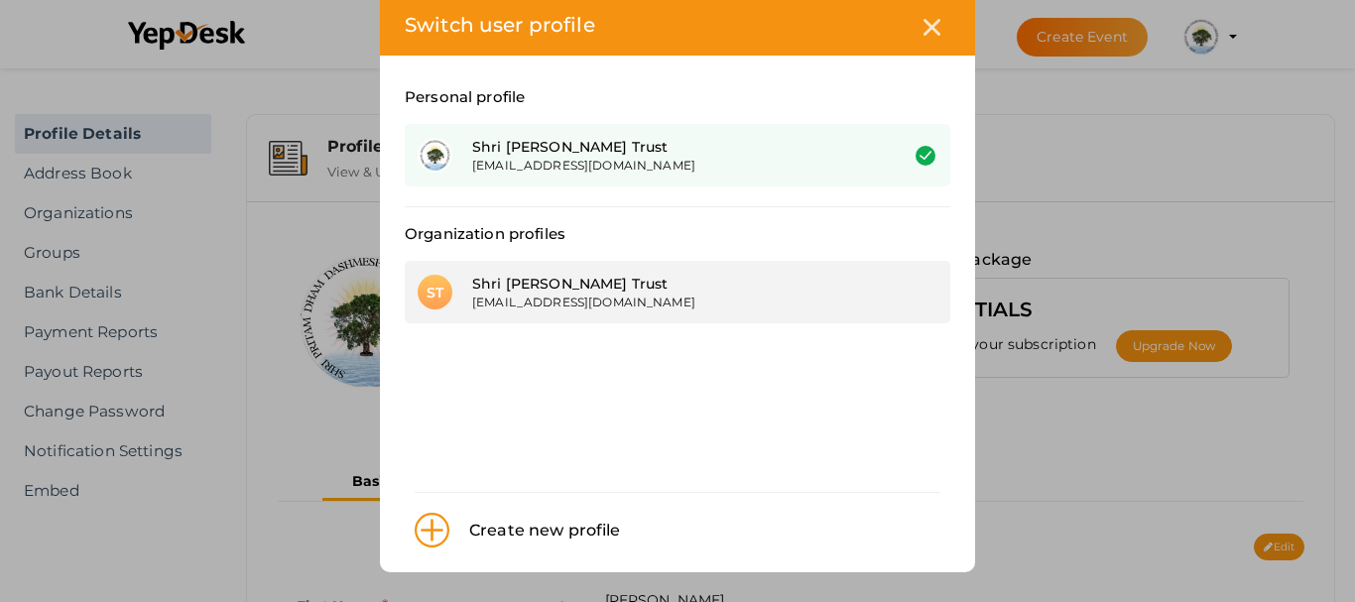
click at [527, 307] on div "[EMAIL_ADDRESS][DOMAIN_NAME]" at bounding box center [670, 302] width 396 height 17
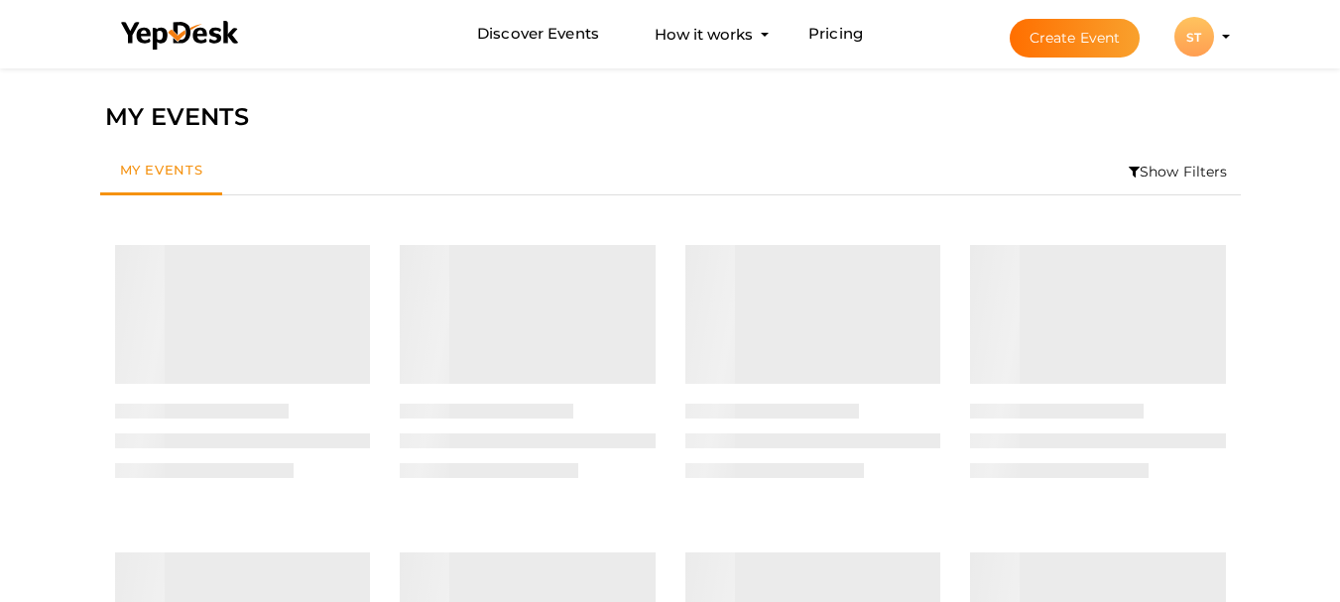
click at [1191, 39] on div "ST" at bounding box center [1195, 37] width 40 height 40
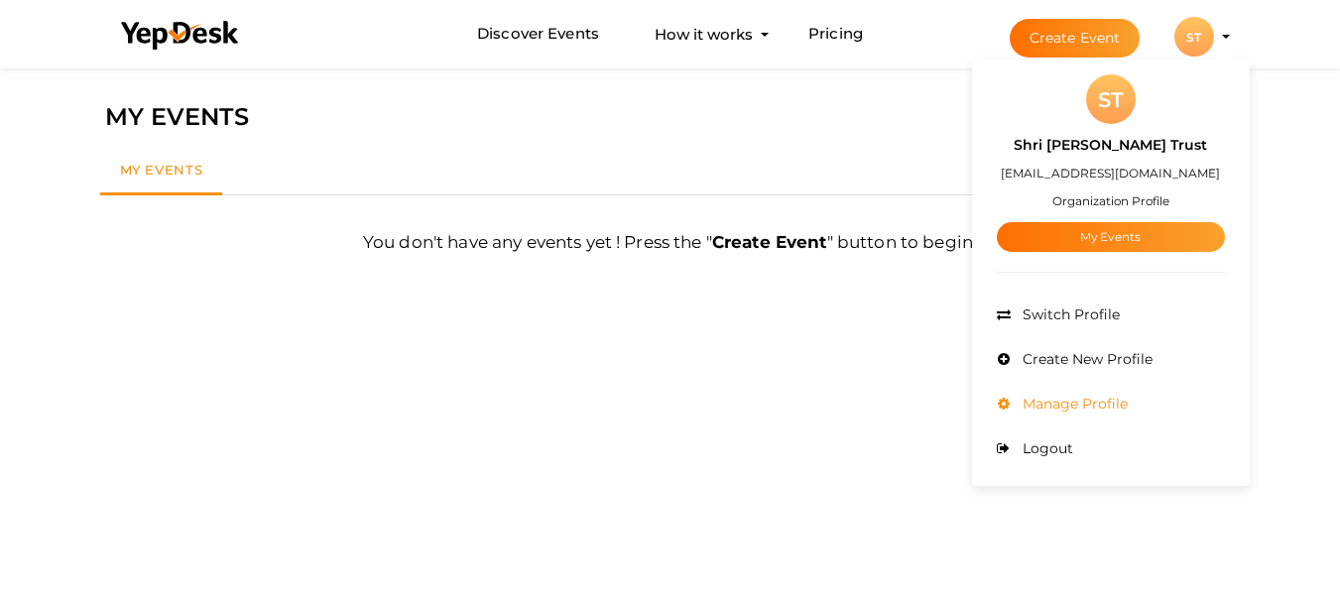
click at [1055, 396] on span "Manage Profile" at bounding box center [1073, 404] width 110 height 18
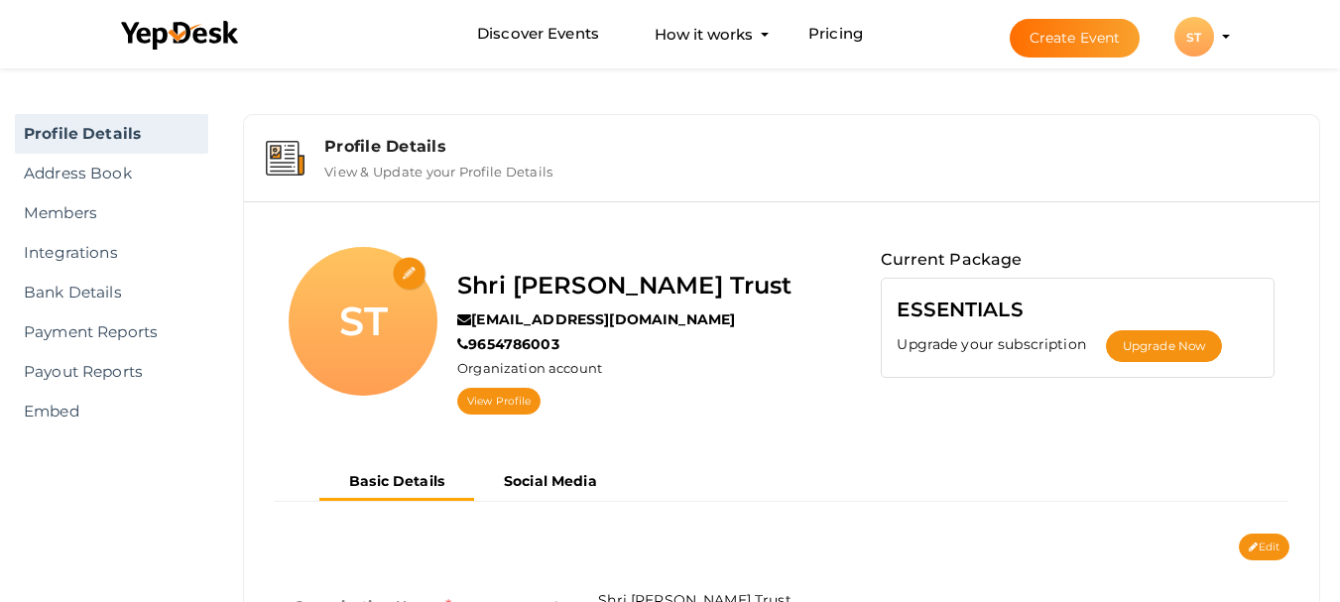
click at [410, 277] on input "file" at bounding box center [410, 274] width 35 height 35
type input "C:\fakepath\shripritamdhamtrust logo.png"
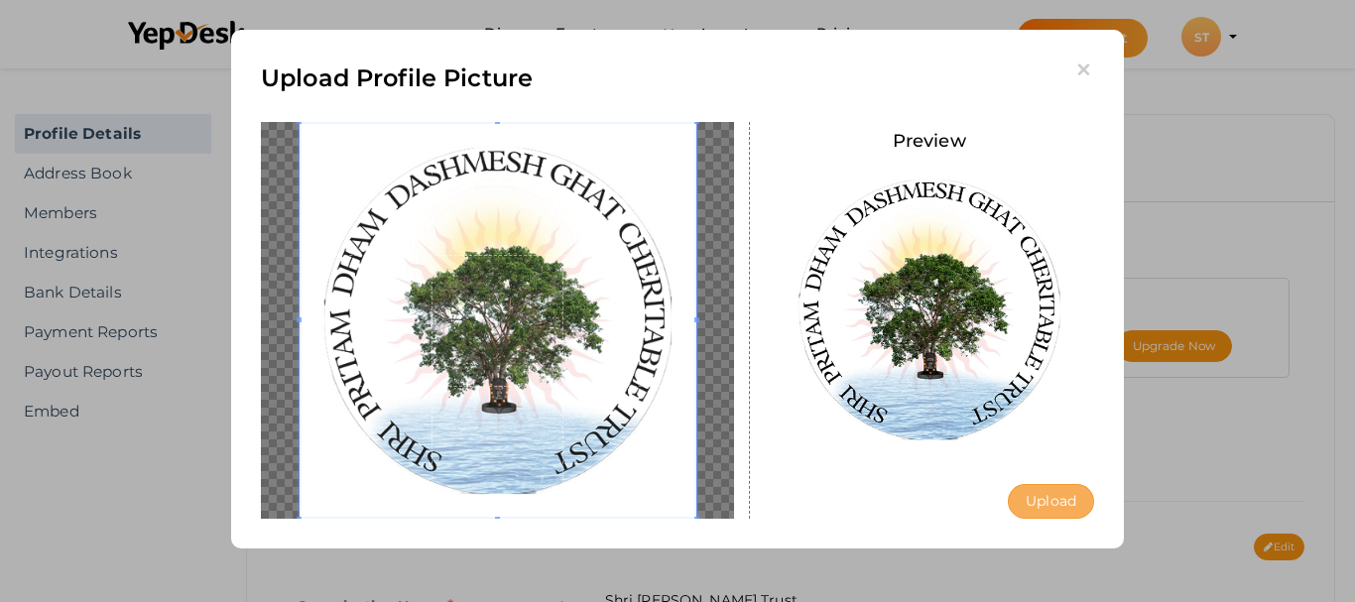
click at [1057, 490] on button "Upload" at bounding box center [1051, 501] width 86 height 35
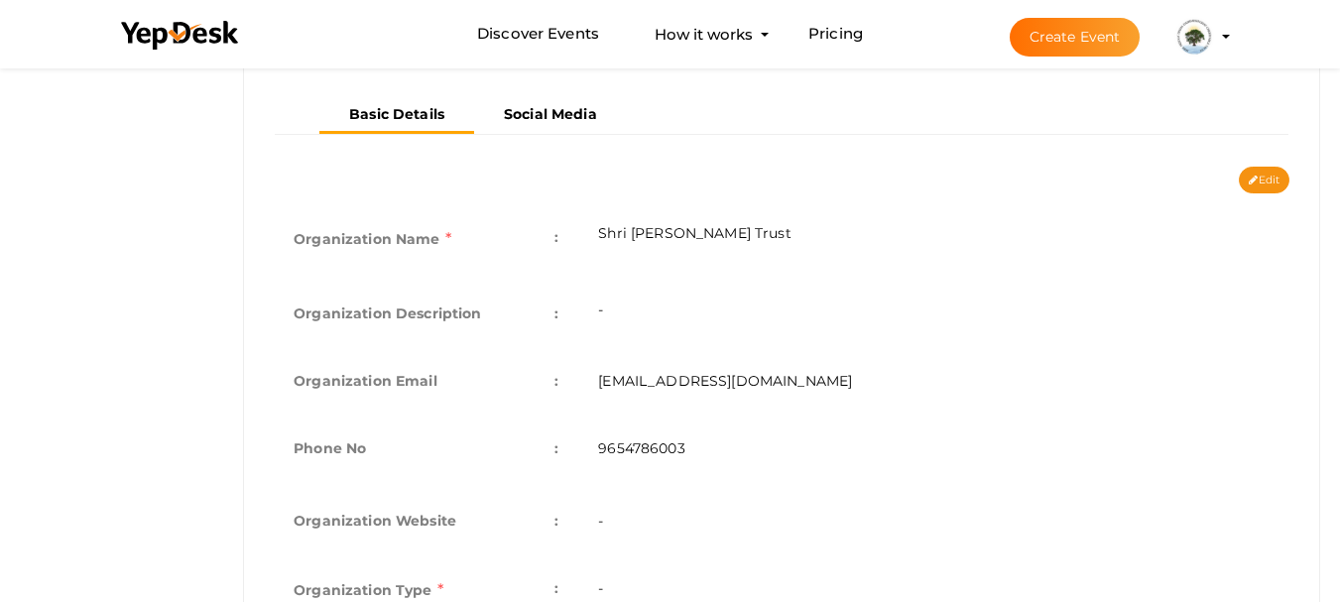
scroll to position [397, 0]
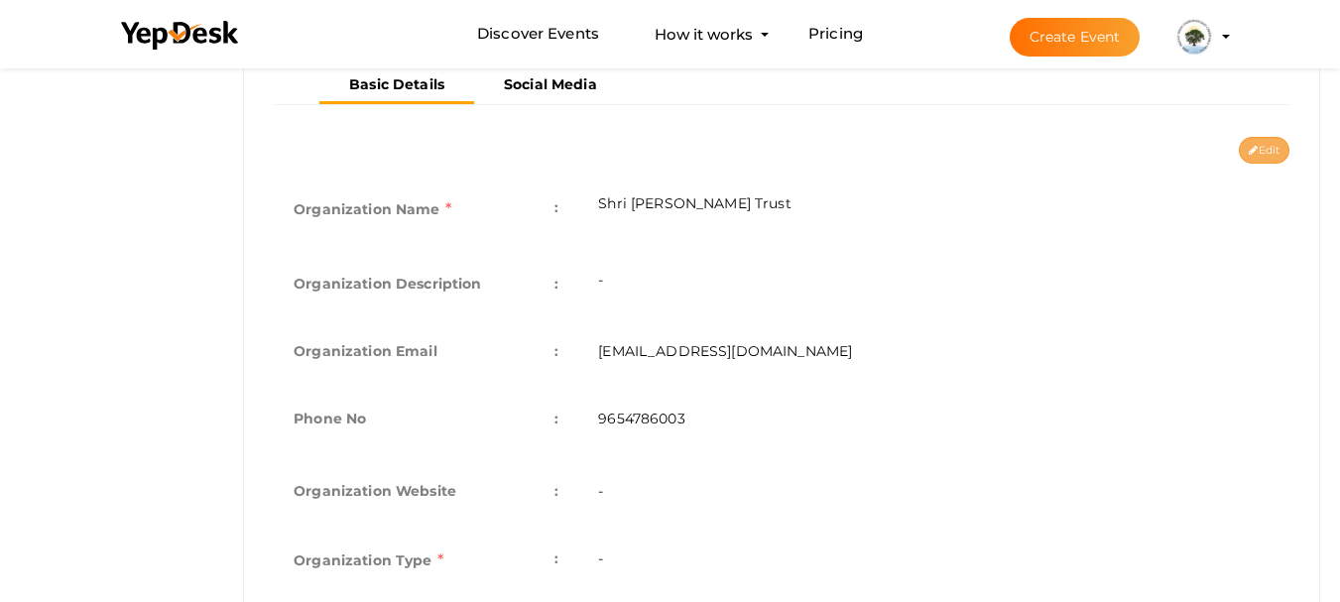
click at [1261, 147] on button "Edit" at bounding box center [1264, 150] width 51 height 27
type input "Shri [PERSON_NAME] Trust"
type input "[EMAIL_ADDRESS][DOMAIN_NAME]"
type input "9654786003"
select select "9"
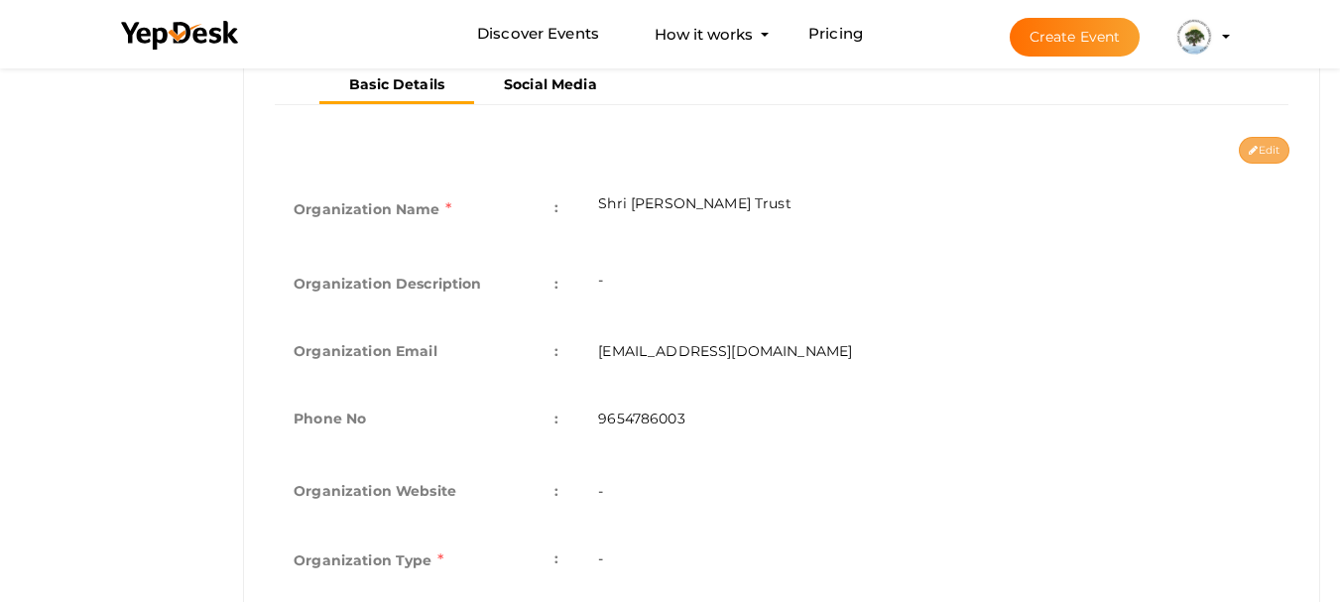
type input "[STREET_ADDRESS][PERSON_NAME]"
type input "Shri [PERSON_NAME] Trust1"
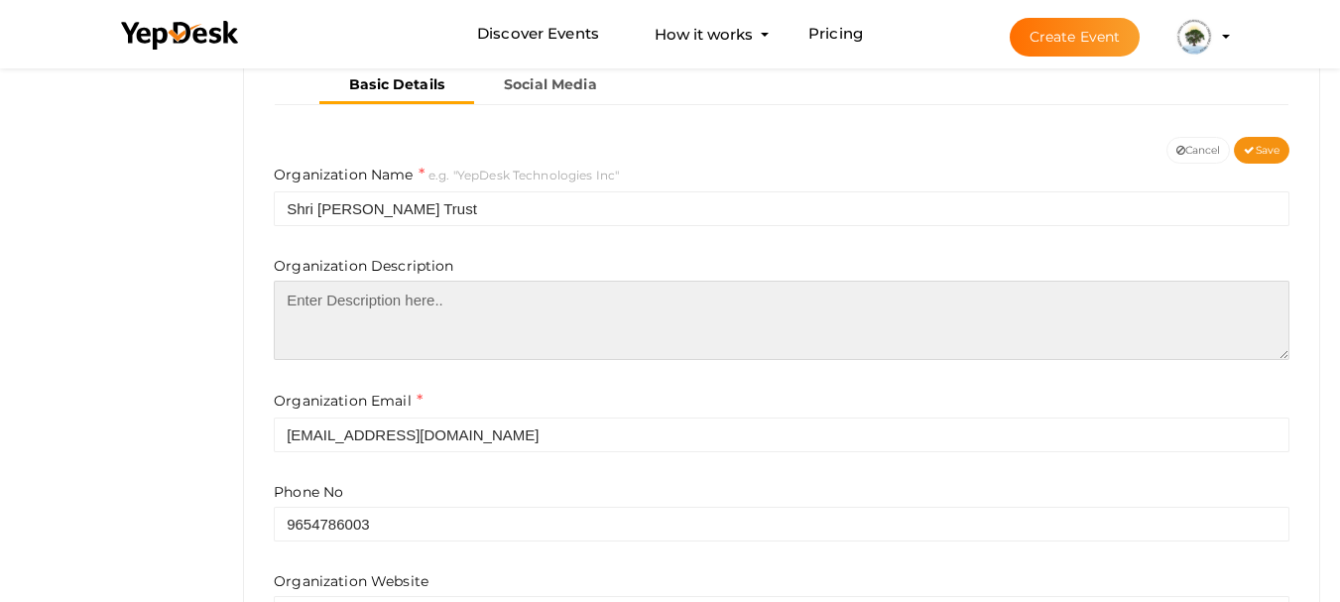
click at [500, 315] on textarea at bounding box center [782, 320] width 1016 height 79
paste textarea "Shri [PERSON_NAME] Trust is a spiritual and charitable organization devoted to …"
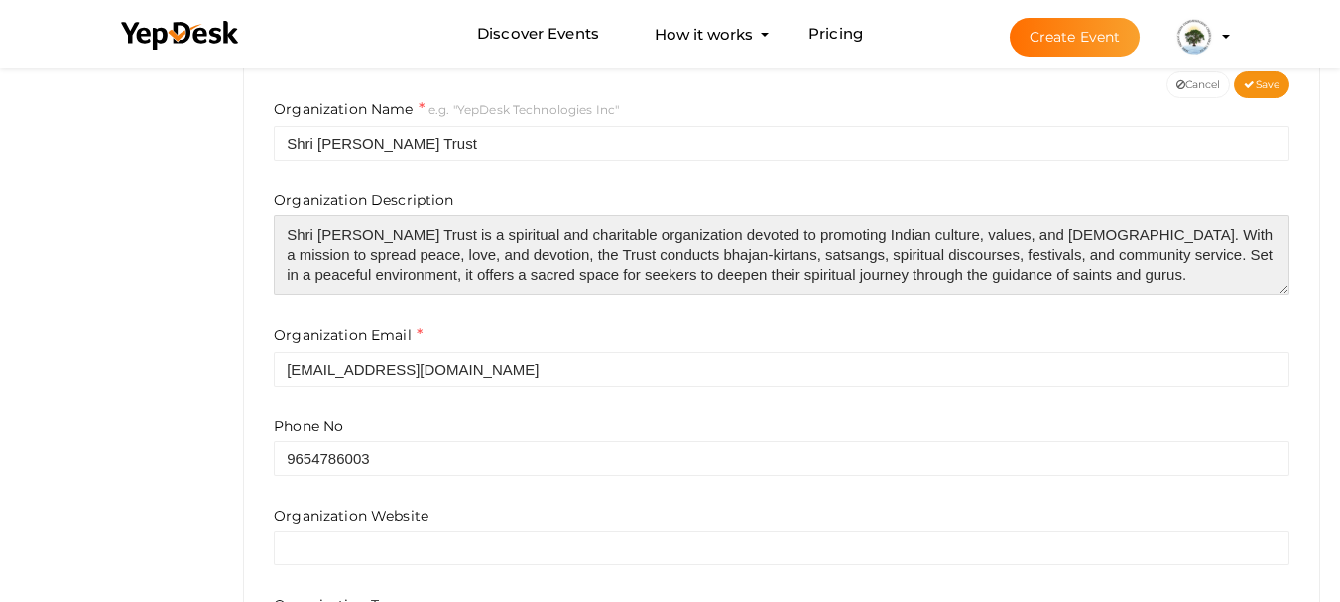
scroll to position [496, 0]
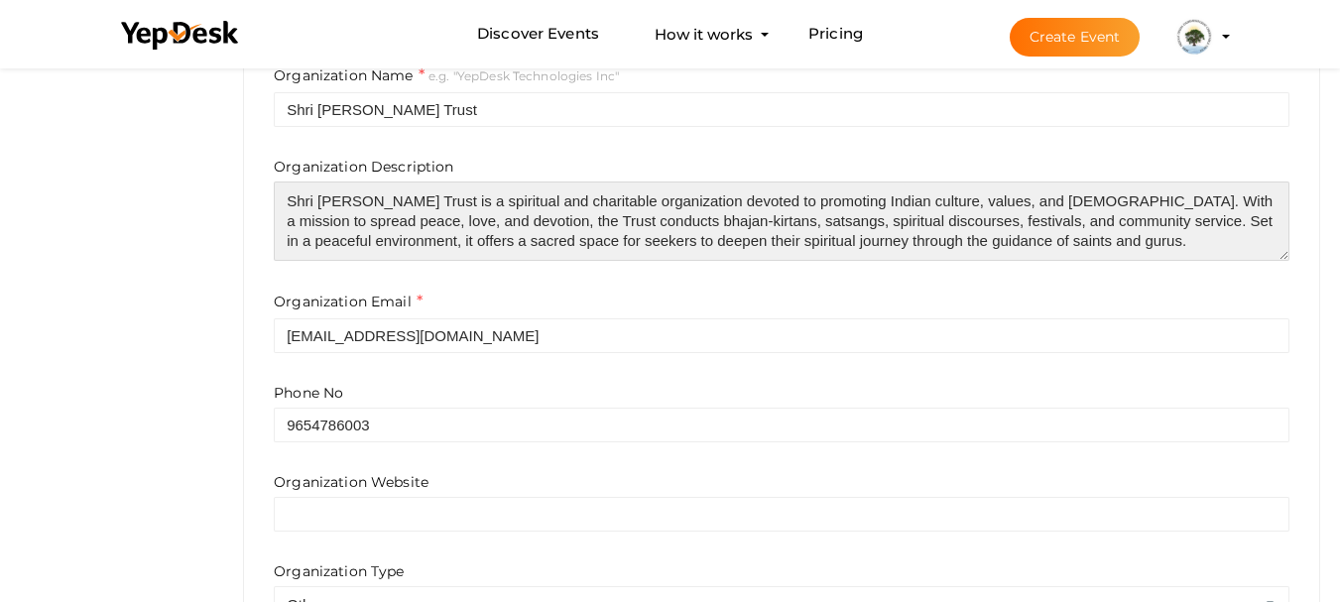
type textarea "Shri [PERSON_NAME] Trust is a spiritual and charitable organization devoted to …"
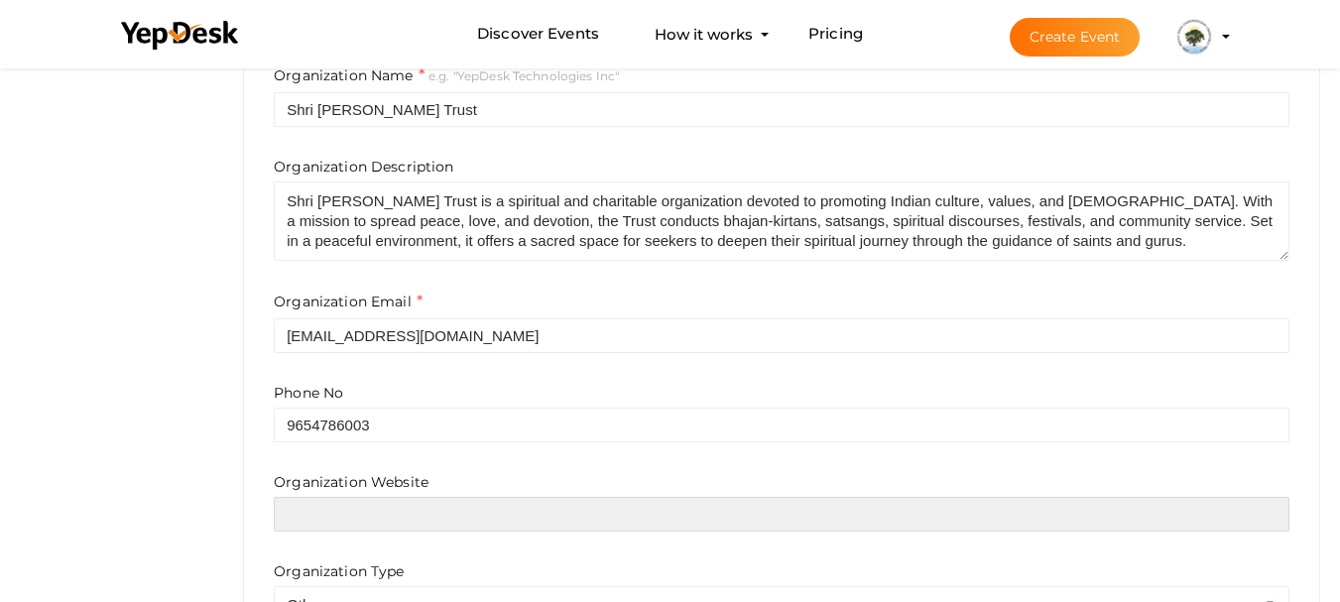
paste input "https://shripritamdhamtrust.in/contact/"
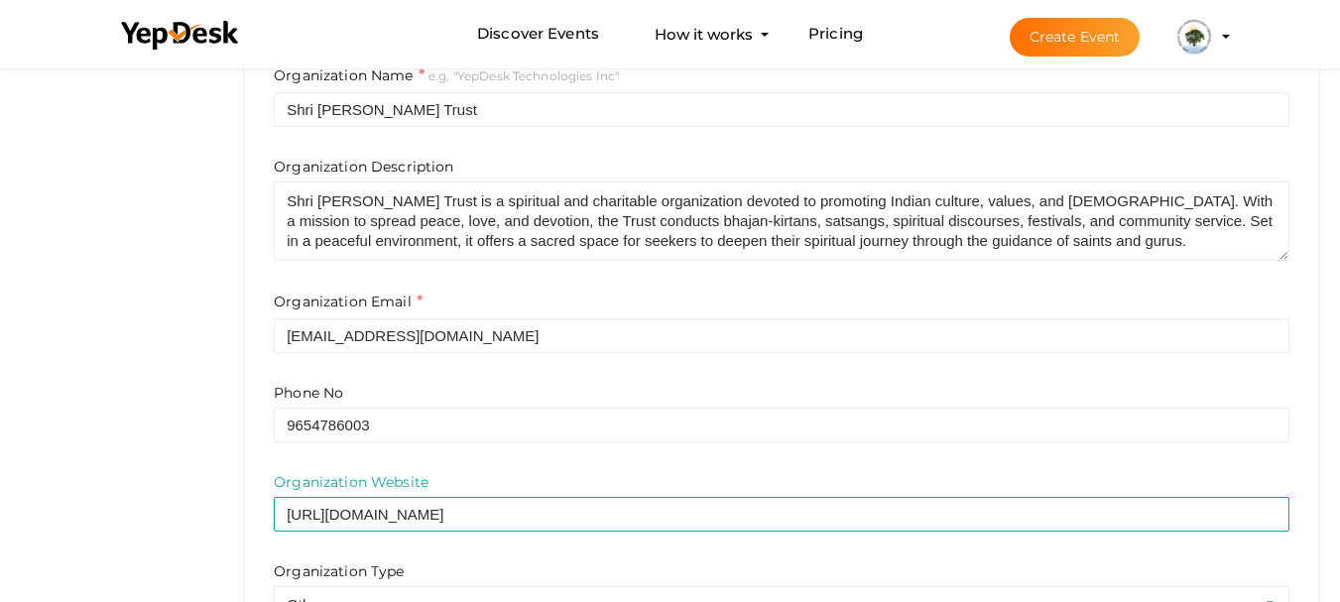
click at [491, 545] on div "Organization Website https://shripritamdhamtrust.in/contact/ Organization Type …" at bounding box center [782, 546] width 1016 height 149
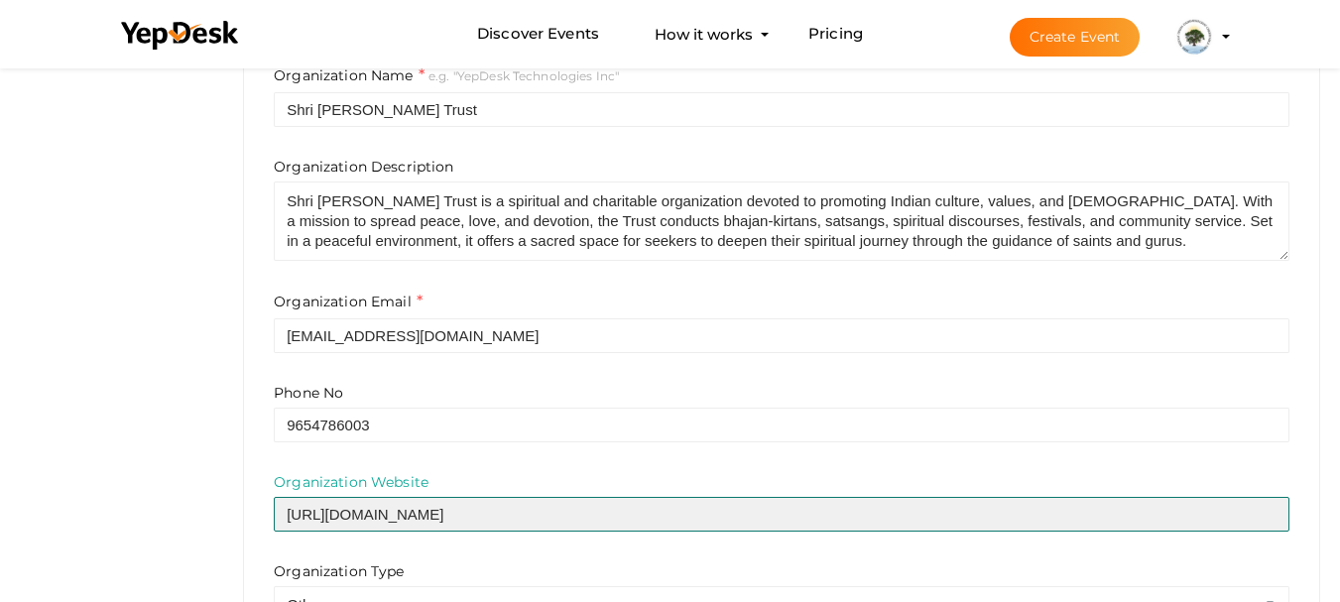
click at [485, 520] on input "https://shripritamdhamtrust.in/contact/" at bounding box center [782, 514] width 1016 height 35
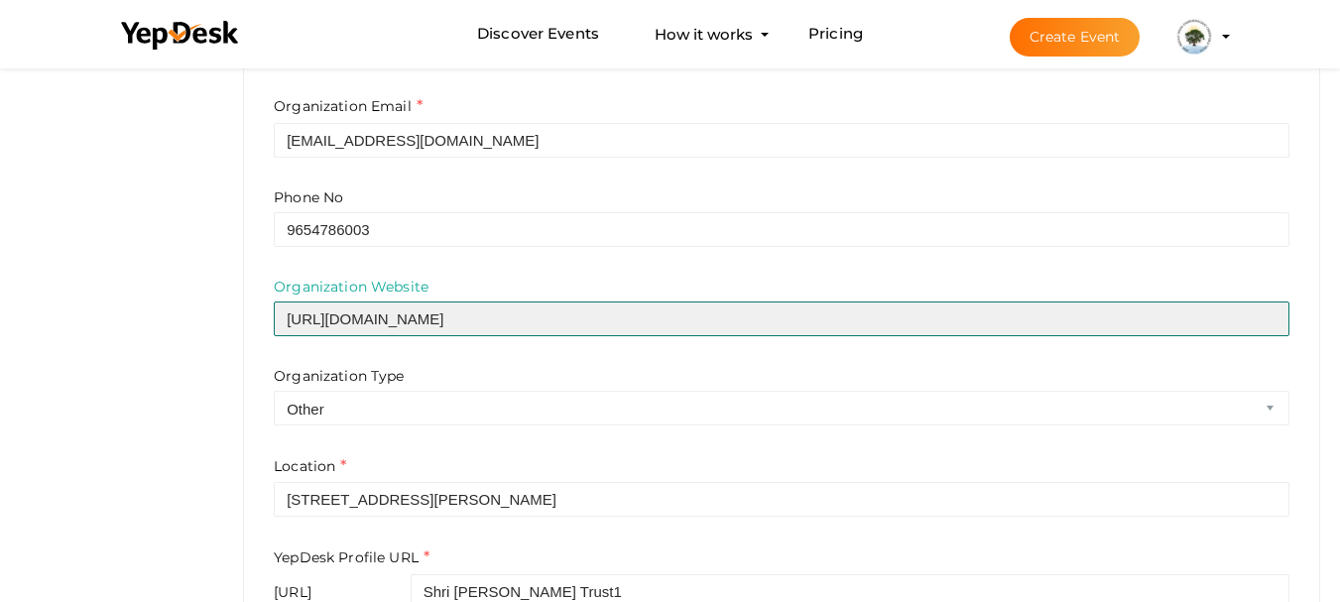
scroll to position [694, 0]
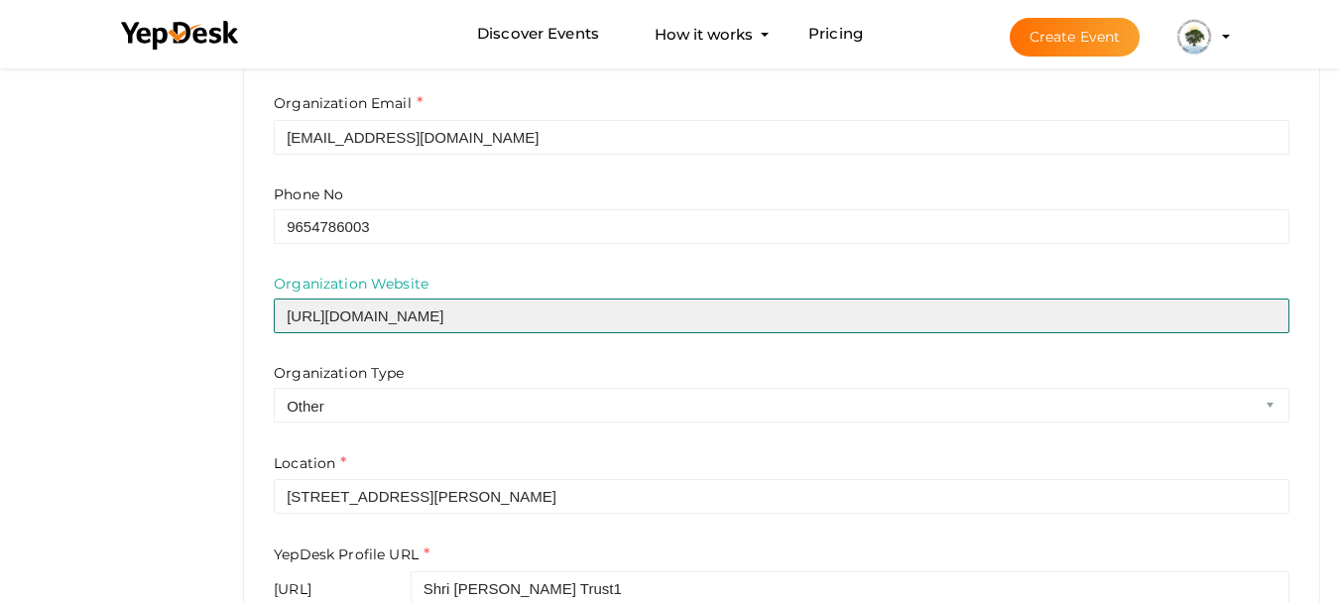
type input "https://shripritamdhamtrust.in"
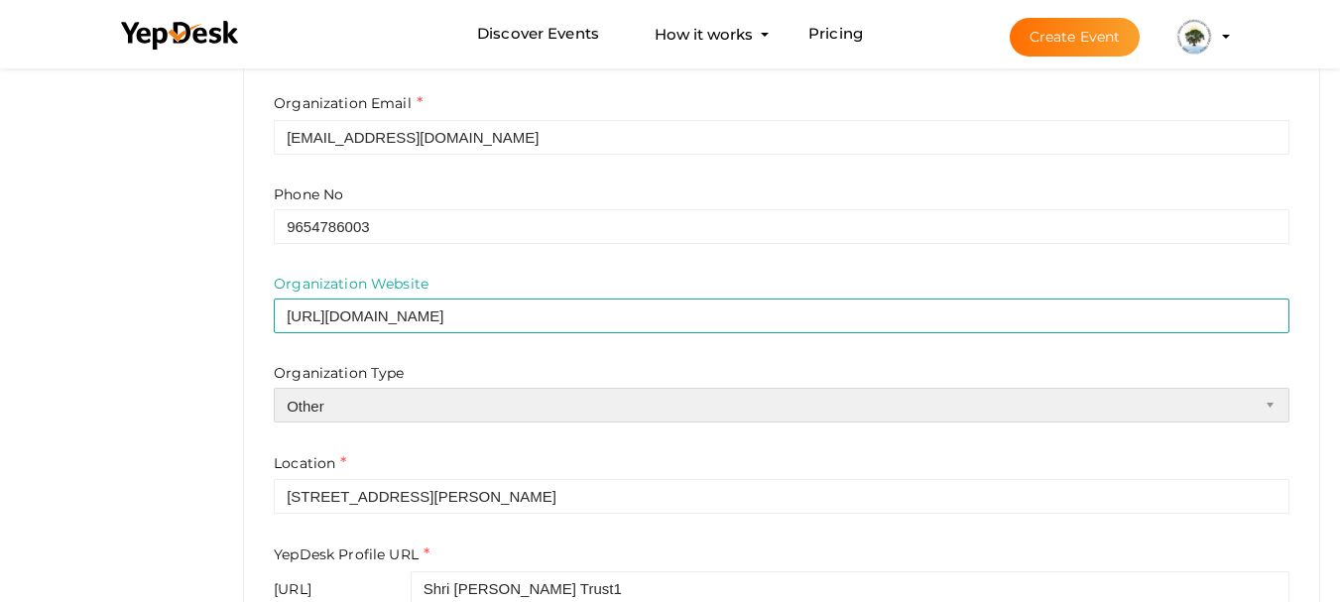
click at [343, 410] on select "Airline Corporation Educational Organization Government Organization Local Busi…" at bounding box center [782, 405] width 1016 height 35
select select "4"
click at [274, 388] on select "Airline Corporation Educational Organization Government Organization Local Busi…" at bounding box center [782, 405] width 1016 height 35
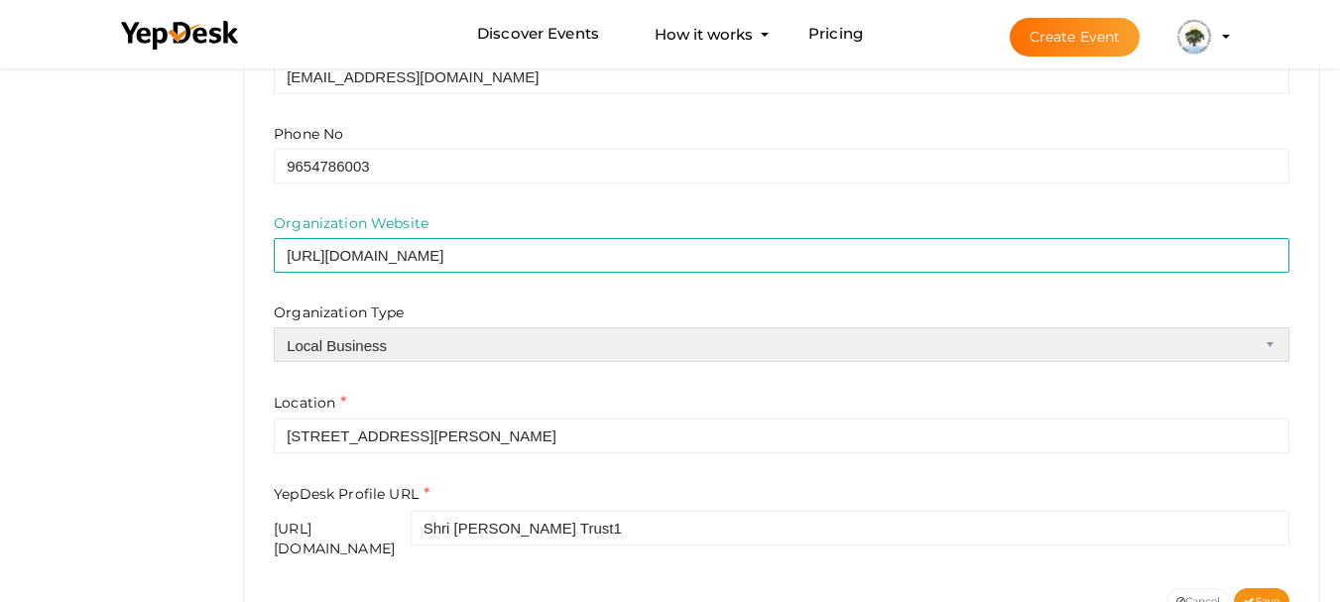
scroll to position [810, 0]
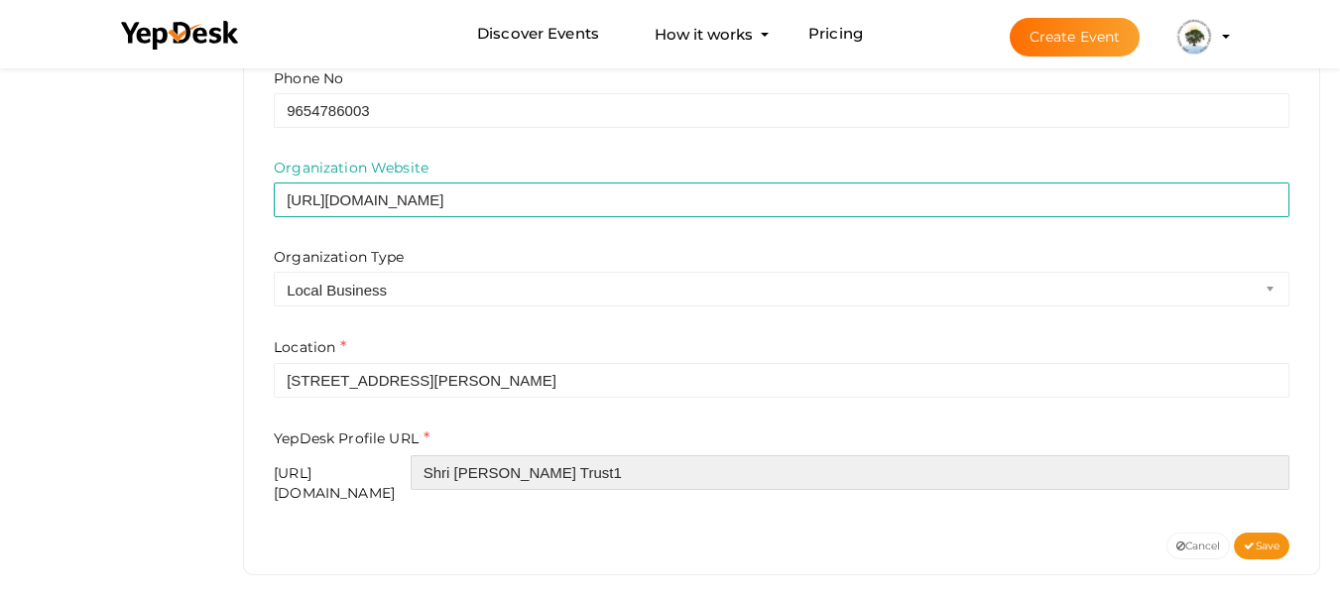
click at [654, 476] on input "Shri Pritam Dham Trust1" at bounding box center [850, 472] width 879 height 35
paste input "shripritamdhamtrust"
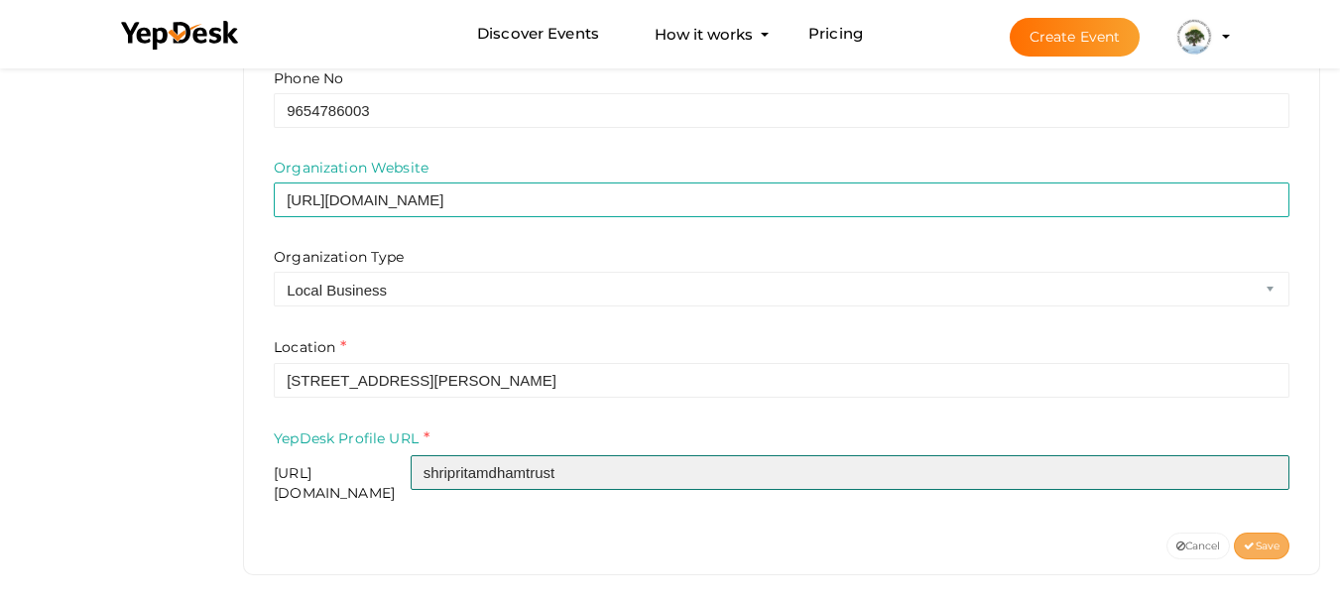
type input "shripritamdhamtrust"
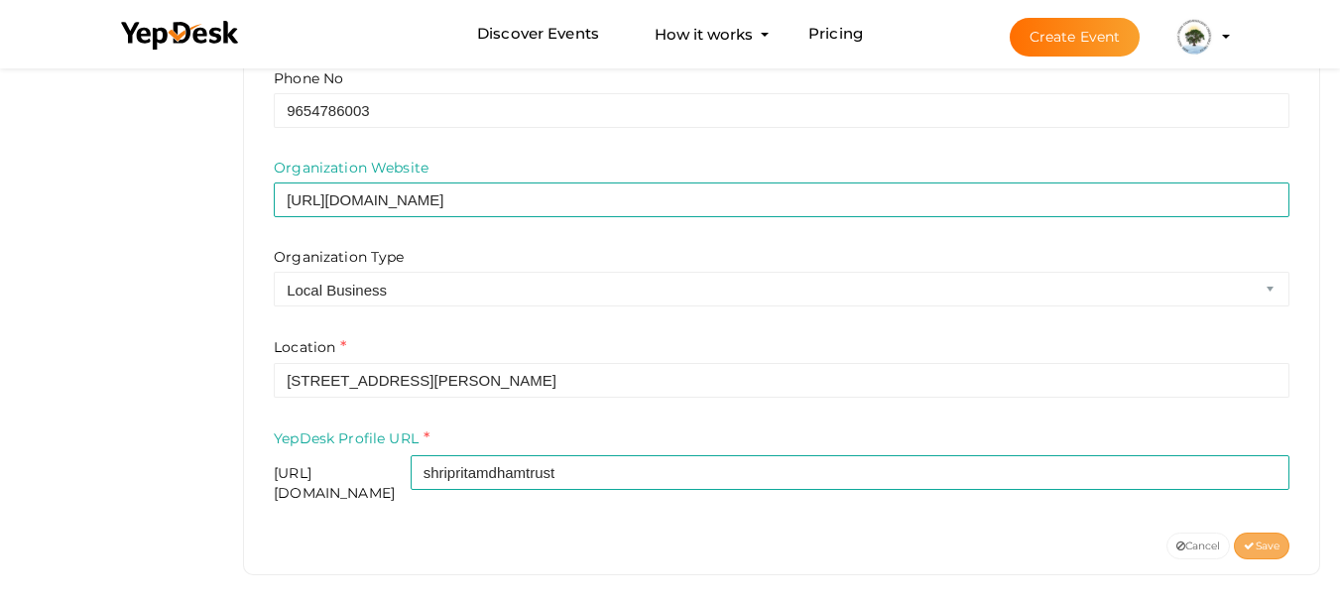
click at [1251, 533] on button "Save" at bounding box center [1262, 546] width 56 height 27
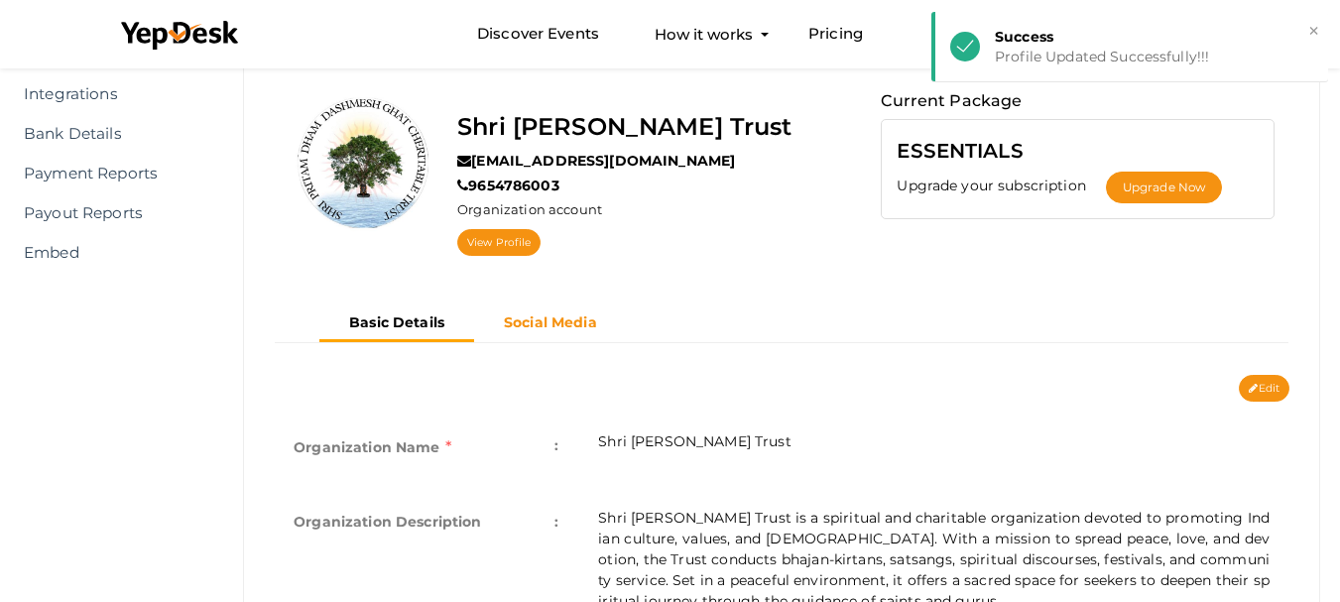
scroll to position [0, 0]
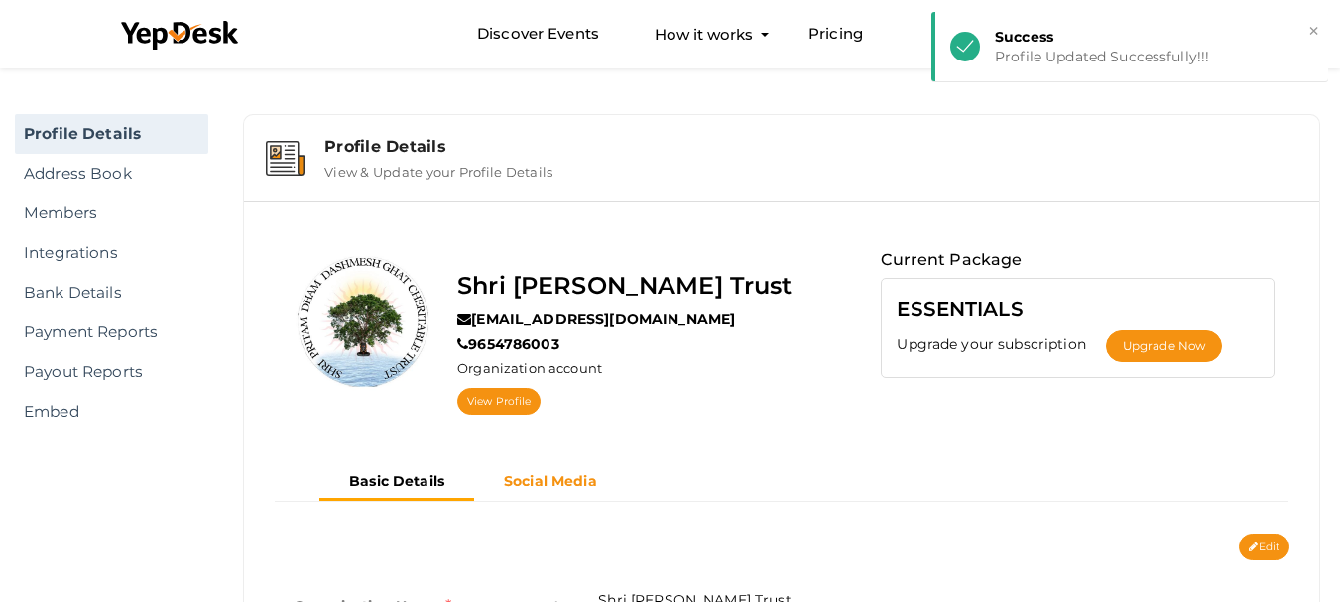
click at [531, 481] on b "Social Media" at bounding box center [550, 481] width 93 height 18
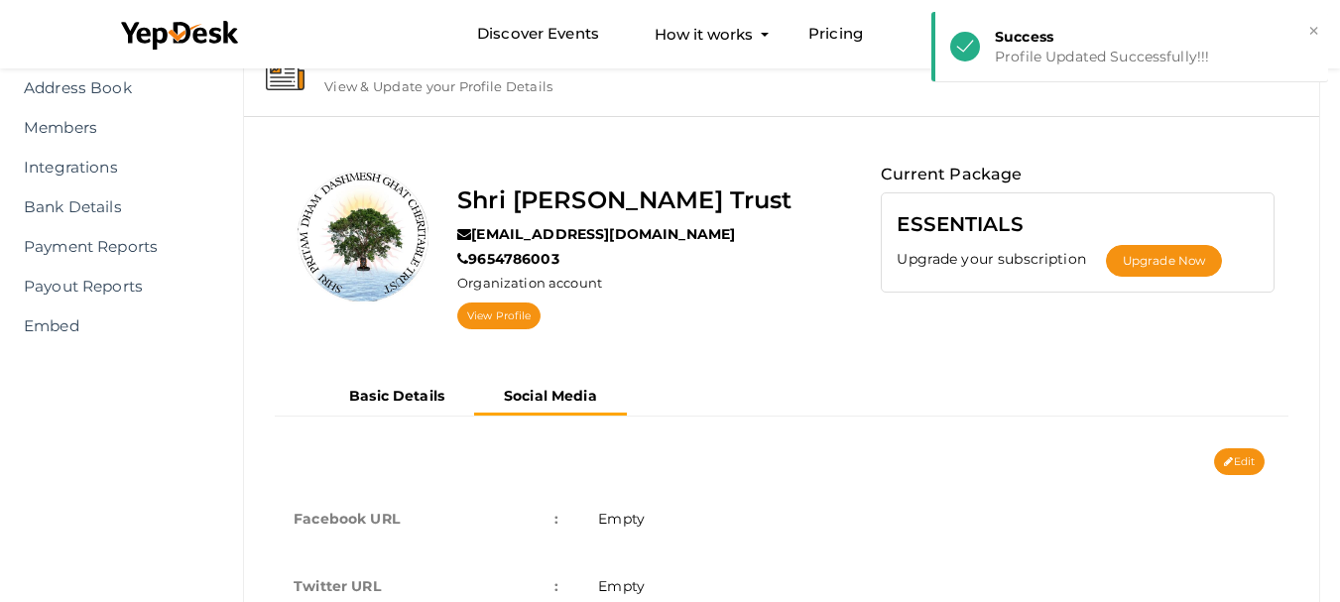
scroll to position [213, 0]
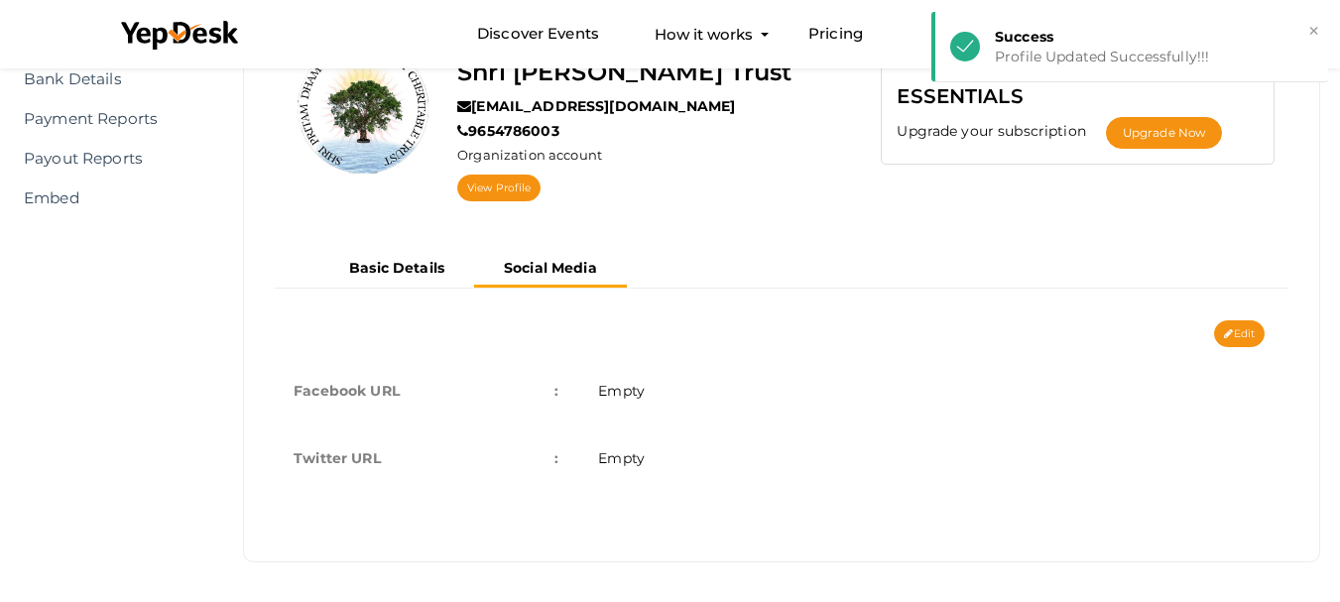
click at [662, 382] on td "Empty" at bounding box center [933, 390] width 711 height 67
click at [635, 393] on span "Empty" at bounding box center [621, 391] width 47 height 18
drag, startPoint x: 689, startPoint y: 399, endPoint x: 662, endPoint y: 418, distance: 33.6
click at [689, 400] on td "Empty" at bounding box center [933, 390] width 711 height 67
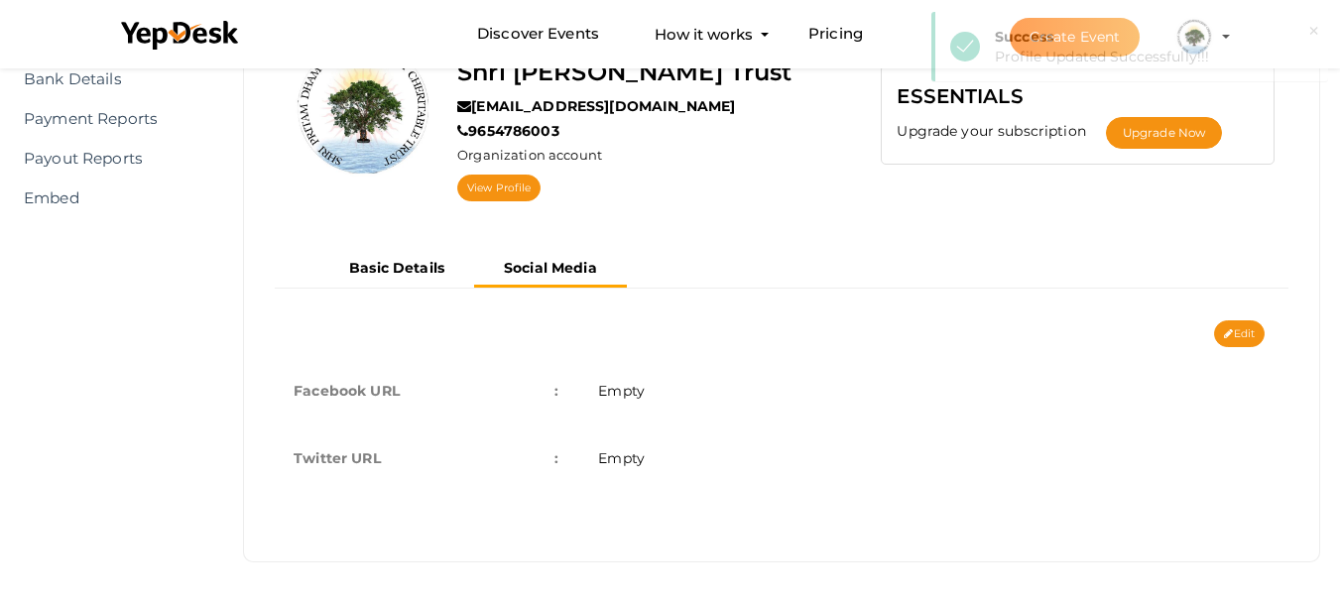
click at [662, 418] on td "Empty" at bounding box center [933, 390] width 711 height 67
drag, startPoint x: 1221, startPoint y: 321, endPoint x: 1230, endPoint y: 327, distance: 10.7
click at [1225, 324] on button "Edit" at bounding box center [1239, 333] width 51 height 27
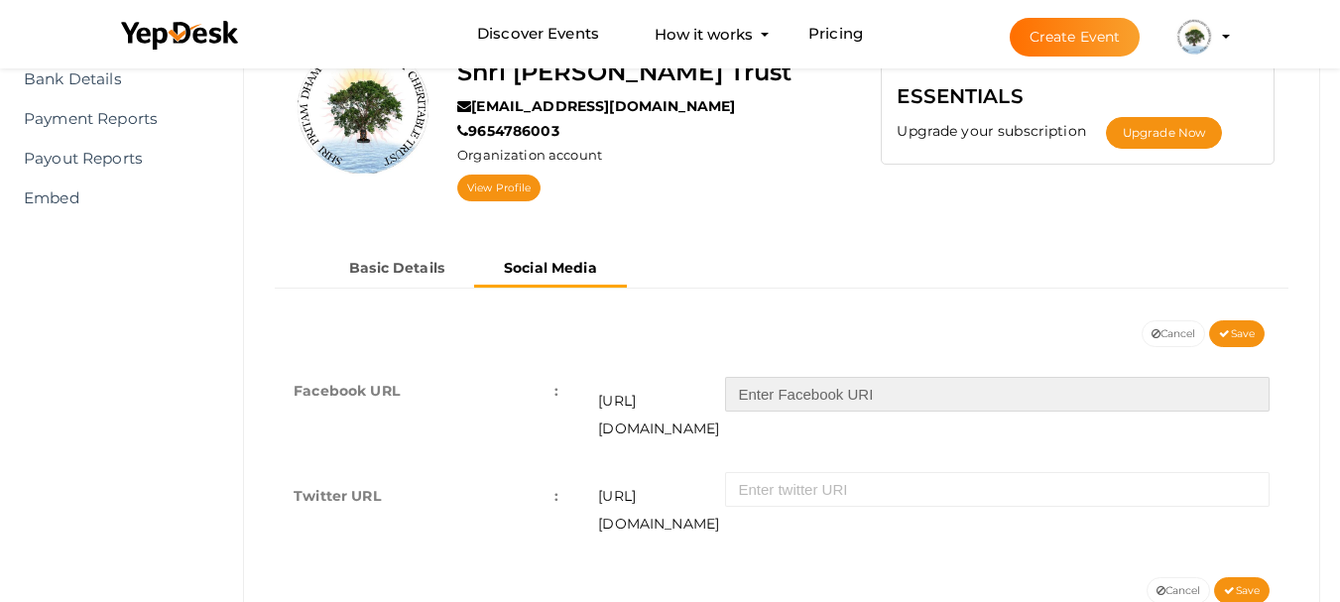
click at [835, 395] on input "text" at bounding box center [997, 394] width 545 height 35
paste input "babaharidasguruji"
type input "babaharidasguruji"
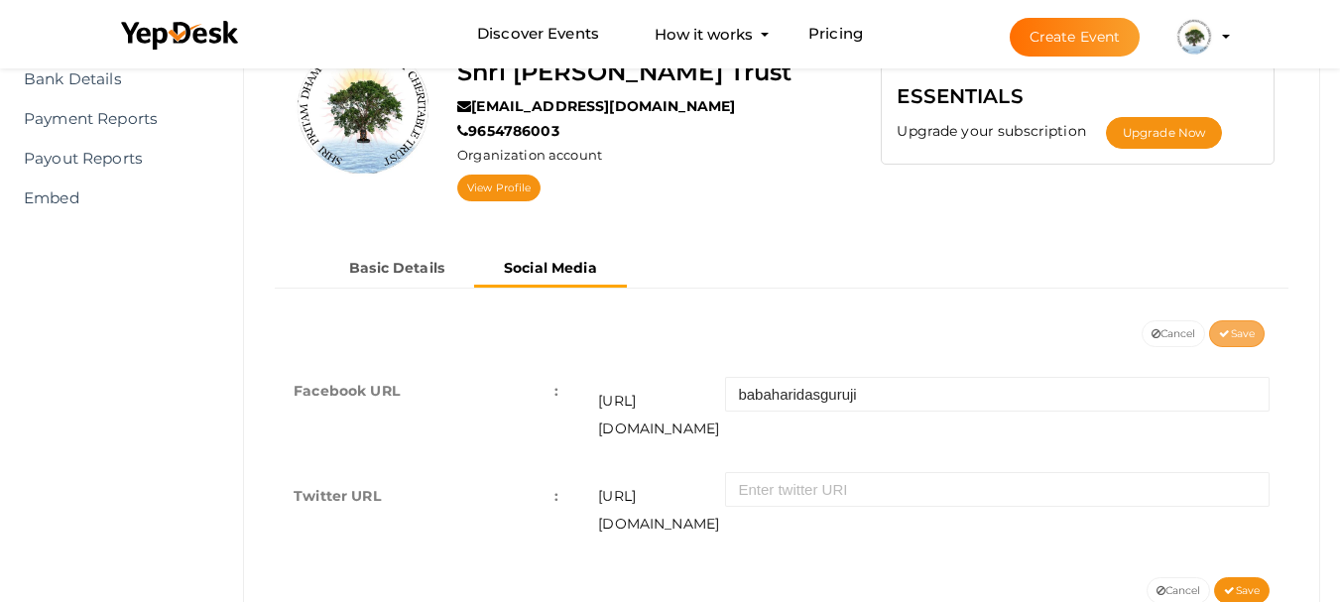
click at [1238, 335] on span "Save" at bounding box center [1237, 333] width 36 height 13
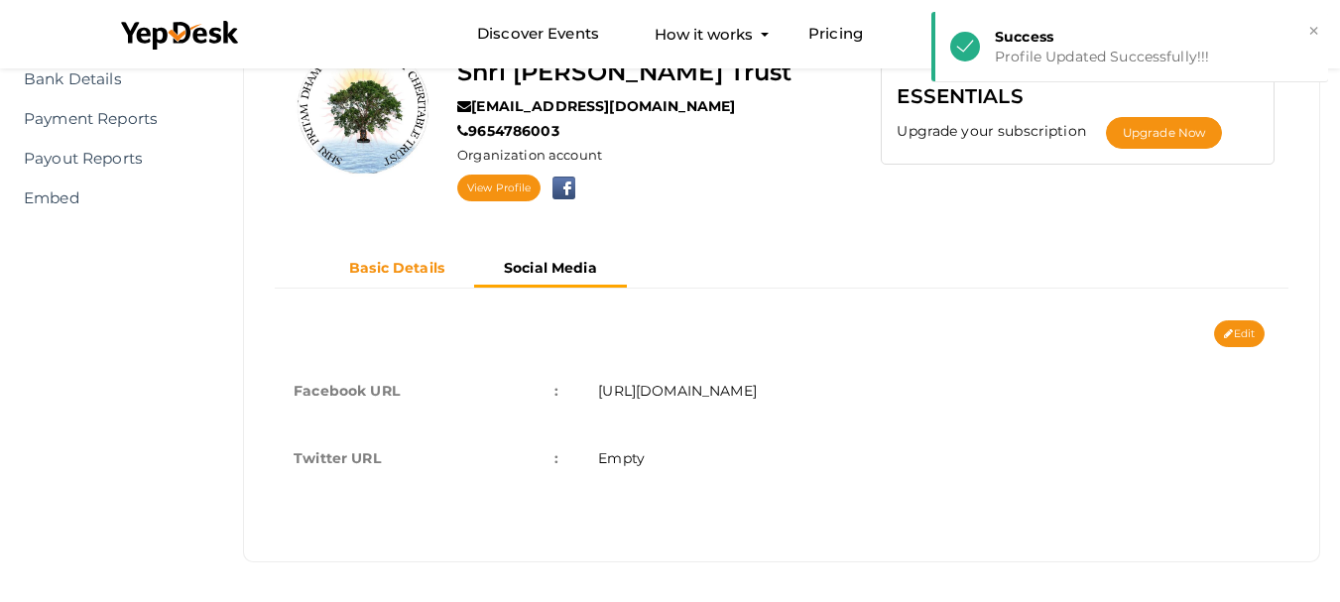
click at [409, 272] on b "Basic Details" at bounding box center [396, 268] width 95 height 18
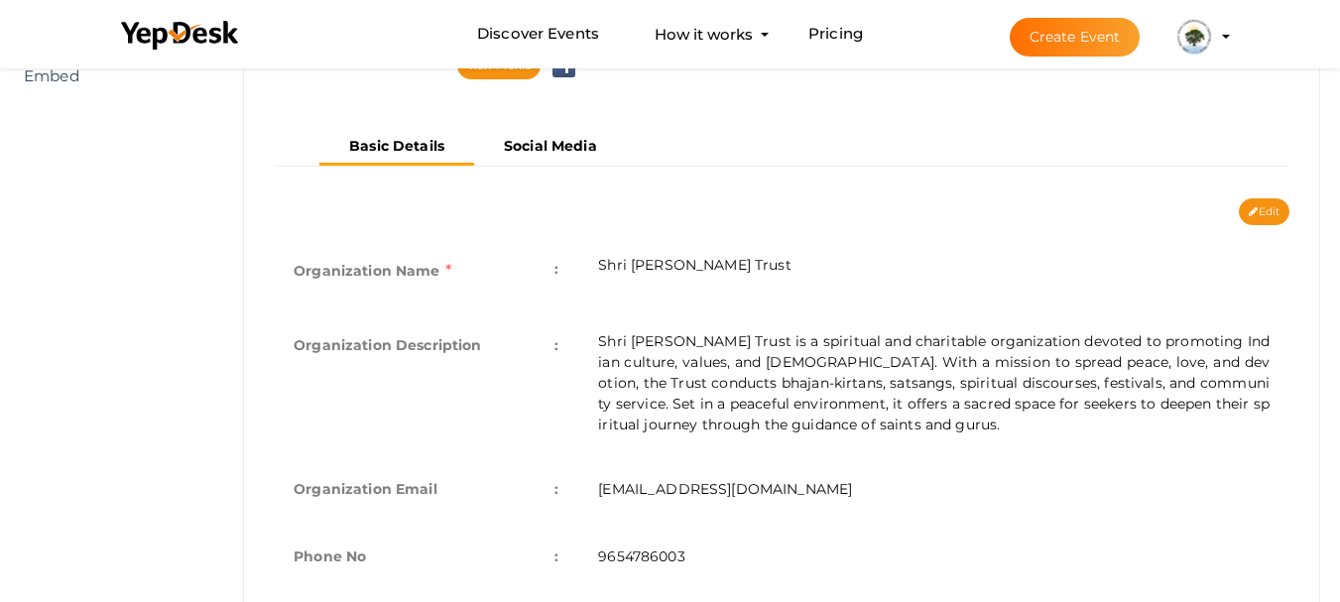
scroll to position [701, 0]
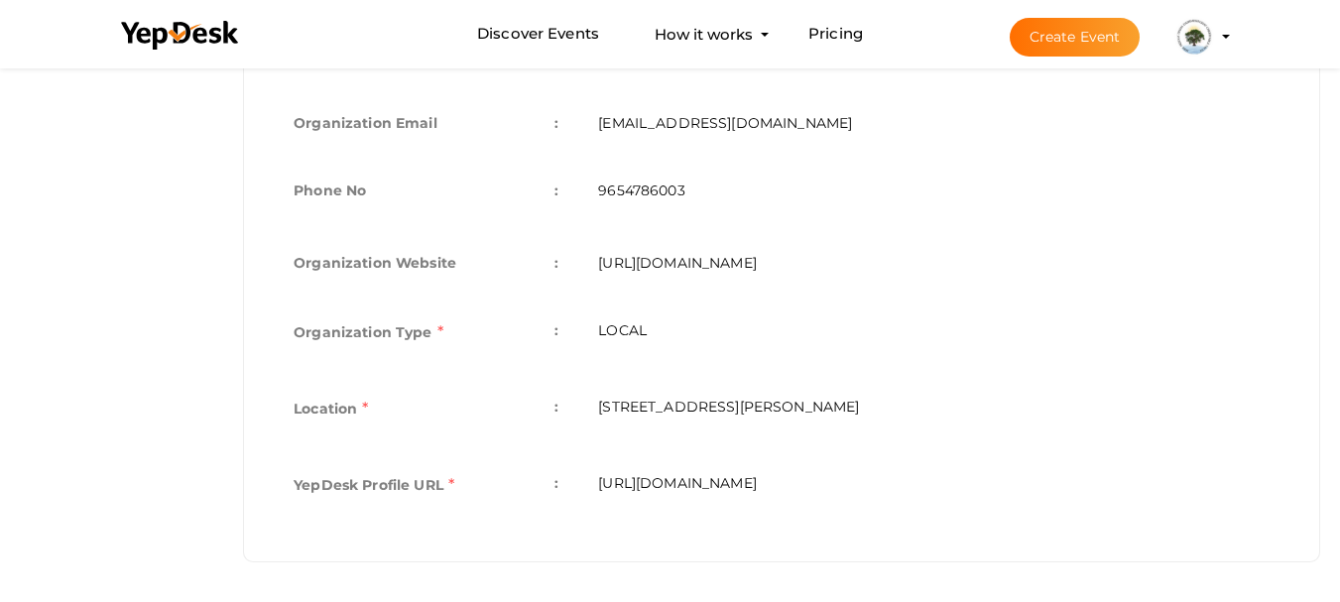
click at [807, 484] on td "https://www.yepdesk.com/profile/shripritamdhamtrust" at bounding box center [933, 487] width 711 height 76
copy div "https://www.yepdesk.com/profile/shripritamdhamtrust Organization Name e.g. "Yep…"
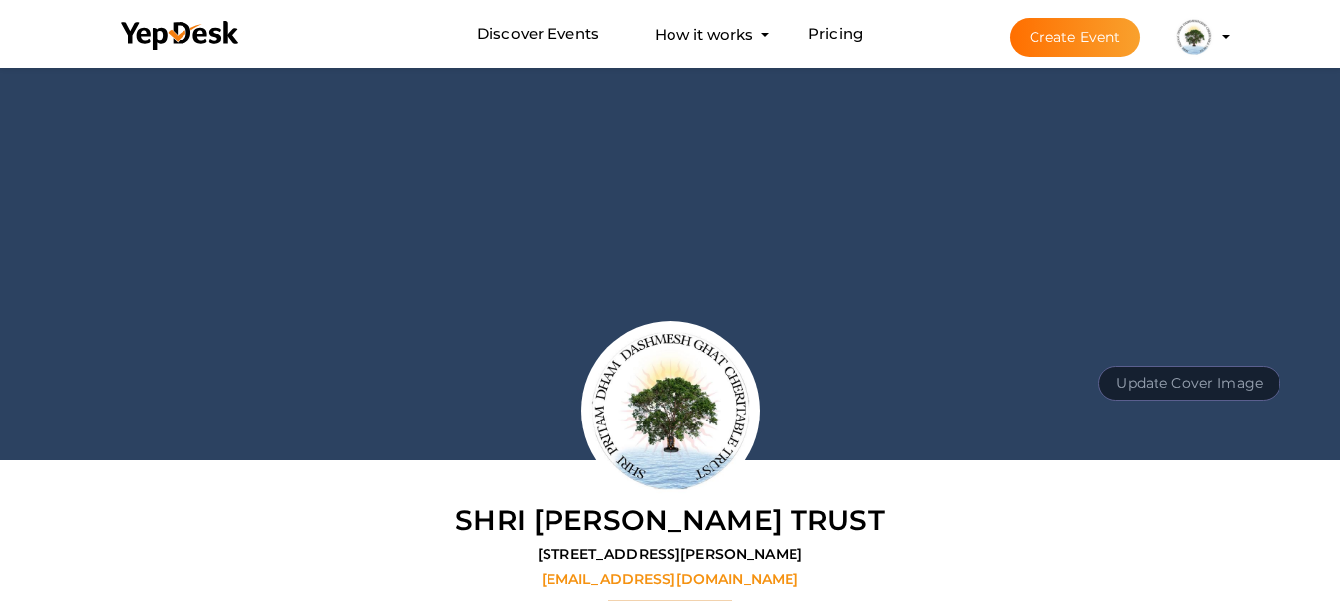
click at [1196, 389] on button "Update Cover Image" at bounding box center [1189, 383] width 183 height 35
click at [1190, 339] on input "file" at bounding box center [1187, 338] width 157 height 35
type input "C:\fakepath\shripritamdhamtrust banner.png"
